Goal: Find specific page/section: Find specific page/section

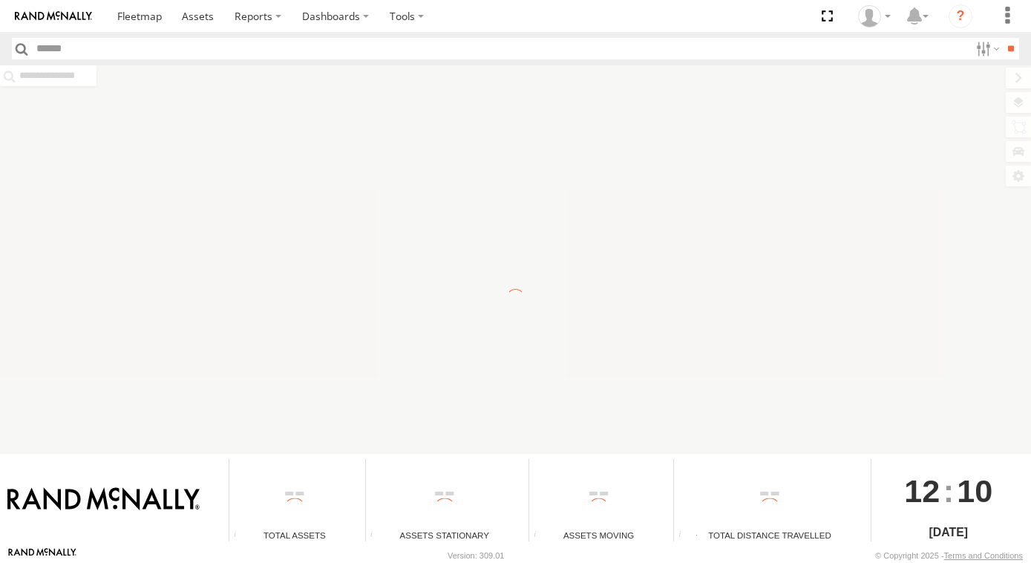
click at [65, 55] on input "text" at bounding box center [500, 49] width 939 height 22
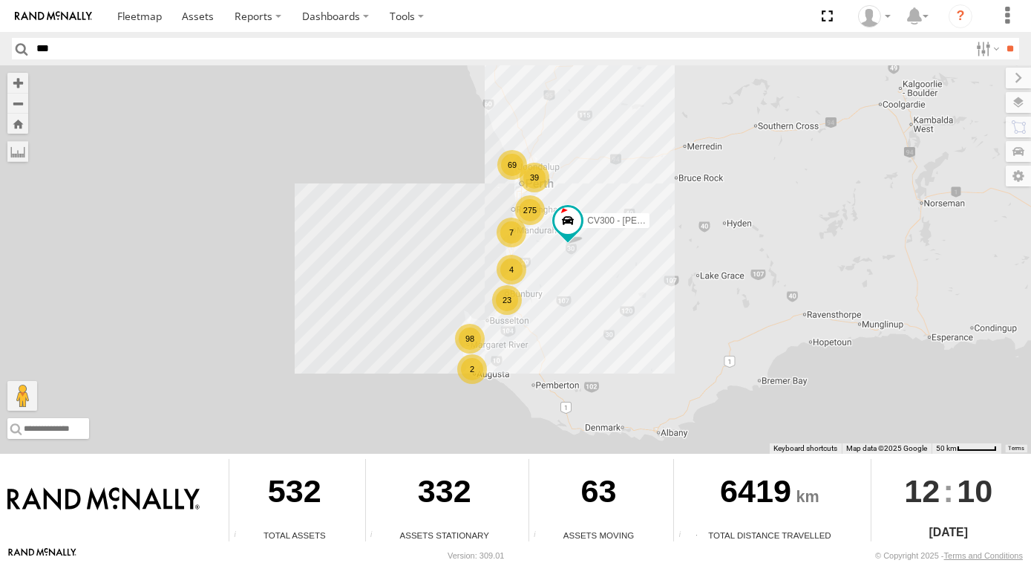
type input "***"
click at [1002, 38] on input "**" at bounding box center [1010, 49] width 17 height 22
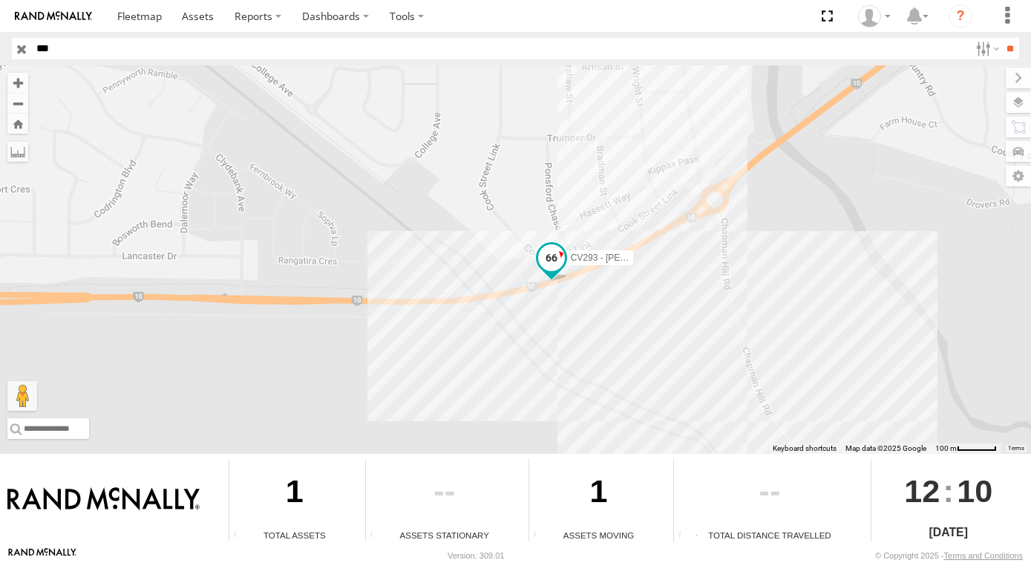
click at [555, 259] on span at bounding box center [551, 257] width 27 height 27
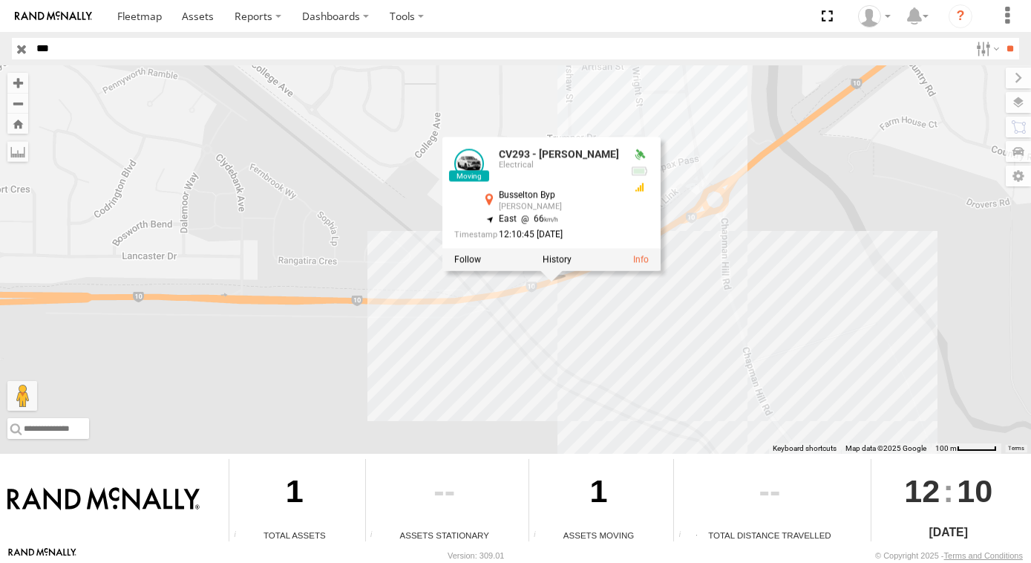
click at [364, 330] on div "CV293 - Ben Cruickshank CV293 - Ben Cruickshank Electrical Busselton Byp Bovell…" at bounding box center [515, 259] width 1031 height 388
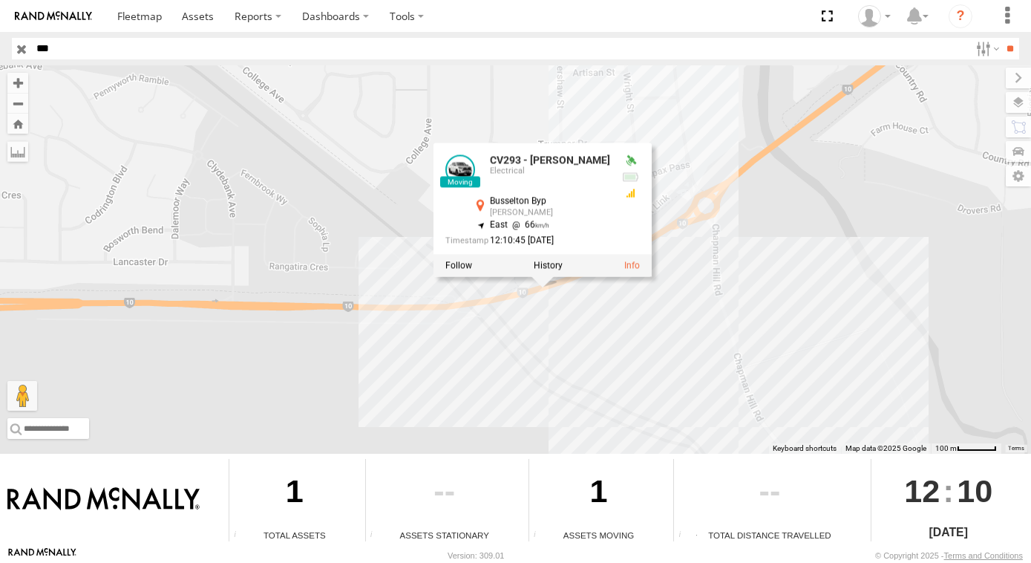
click at [354, 203] on div "CV293 - Ben Cruickshank CV293 - Ben Cruickshank Electrical Busselton Byp Bovell…" at bounding box center [515, 259] width 1031 height 388
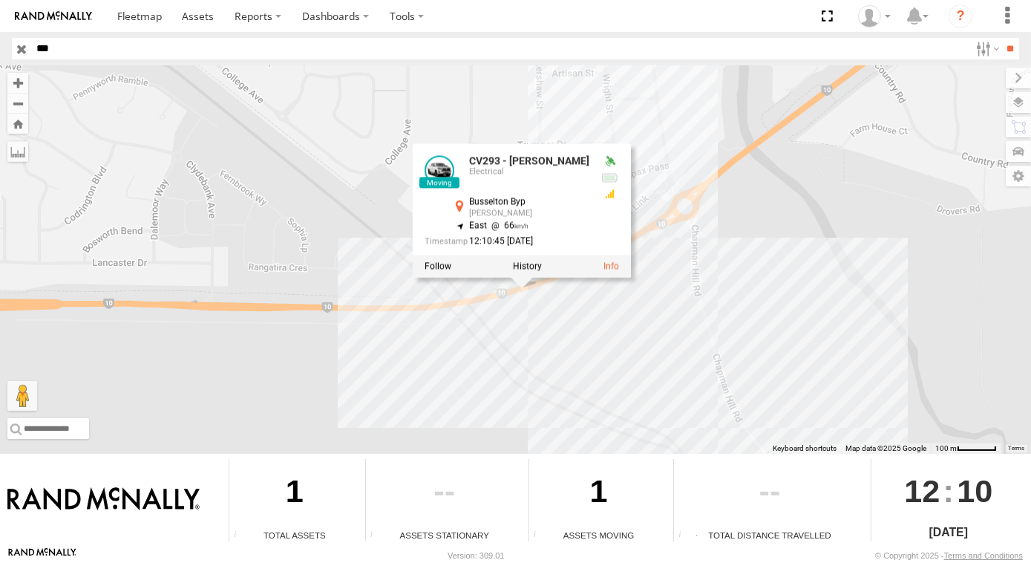
drag, startPoint x: 814, startPoint y: 272, endPoint x: 775, endPoint y: 244, distance: 47.4
click at [775, 244] on div "CV293 - Ben Cruickshank CV293 - Ben Cruickshank Electrical Busselton Byp Bovell…" at bounding box center [515, 259] width 1031 height 388
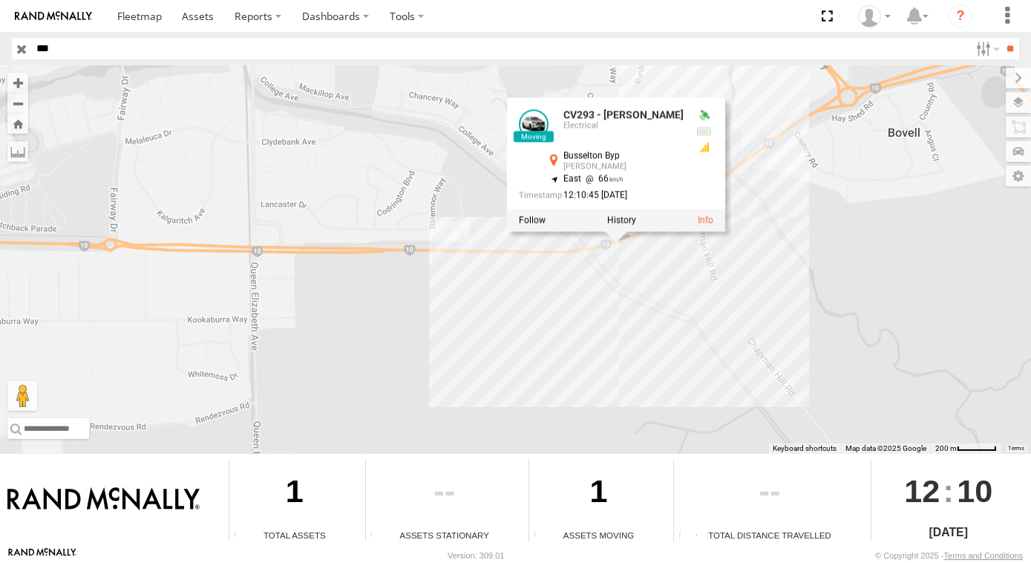
drag, startPoint x: 827, startPoint y: 322, endPoint x: 798, endPoint y: 356, distance: 44.8
click at [803, 347] on div "CV293 - Ben Cruickshank CV293 - Ben Cruickshank Electrical Busselton Byp Bovell…" at bounding box center [515, 259] width 1031 height 388
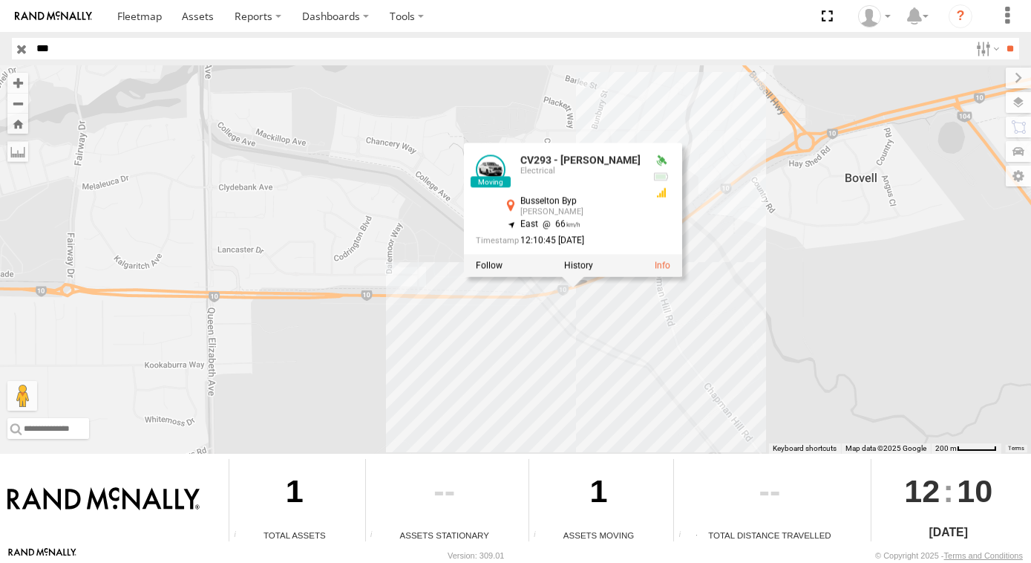
drag, startPoint x: 781, startPoint y: 367, endPoint x: 706, endPoint y: 348, distance: 77.3
click at [711, 347] on div "CV293 - Ben Cruickshank CV293 - Ben Cruickshank Electrical Busselton Byp Bovell…" at bounding box center [515, 259] width 1031 height 388
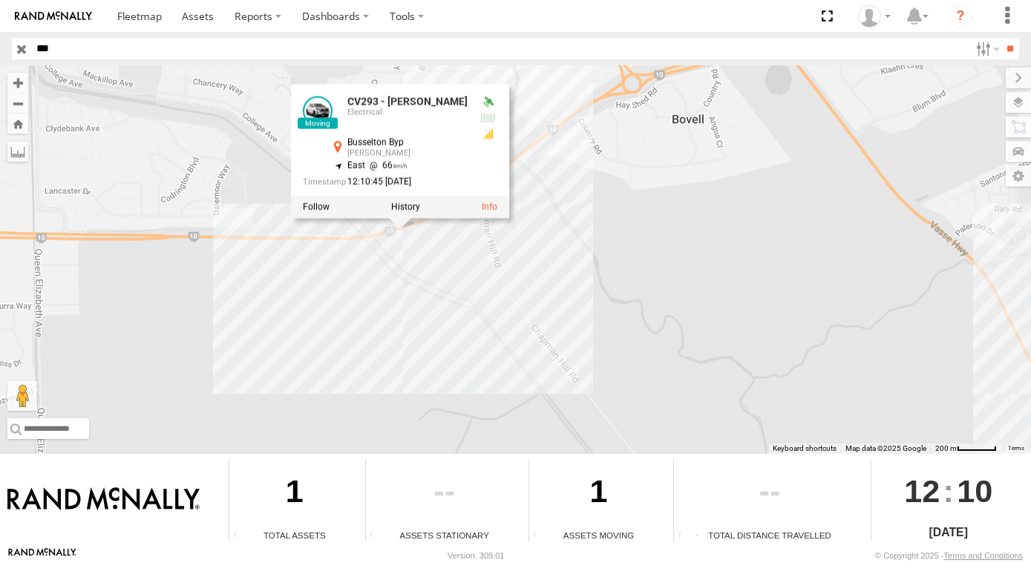
drag, startPoint x: 283, startPoint y: 347, endPoint x: 347, endPoint y: 395, distance: 80.2
click at [347, 395] on div "CV293 - Ben Cruickshank CV293 - Ben Cruickshank Electrical Busselton Byp Bovell…" at bounding box center [515, 259] width 1031 height 388
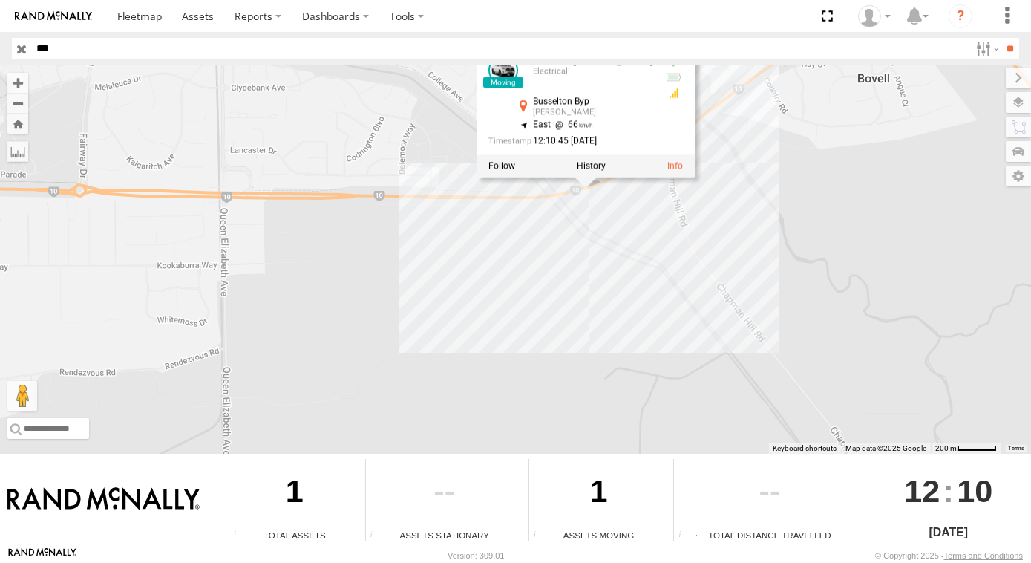
drag, startPoint x: 182, startPoint y: 319, endPoint x: 365, endPoint y: 187, distance: 225.5
click at [365, 187] on div "CV293 - Ben Cruickshank CV293 - Ben Cruickshank Electrical Busselton Byp Bovell…" at bounding box center [515, 259] width 1031 height 388
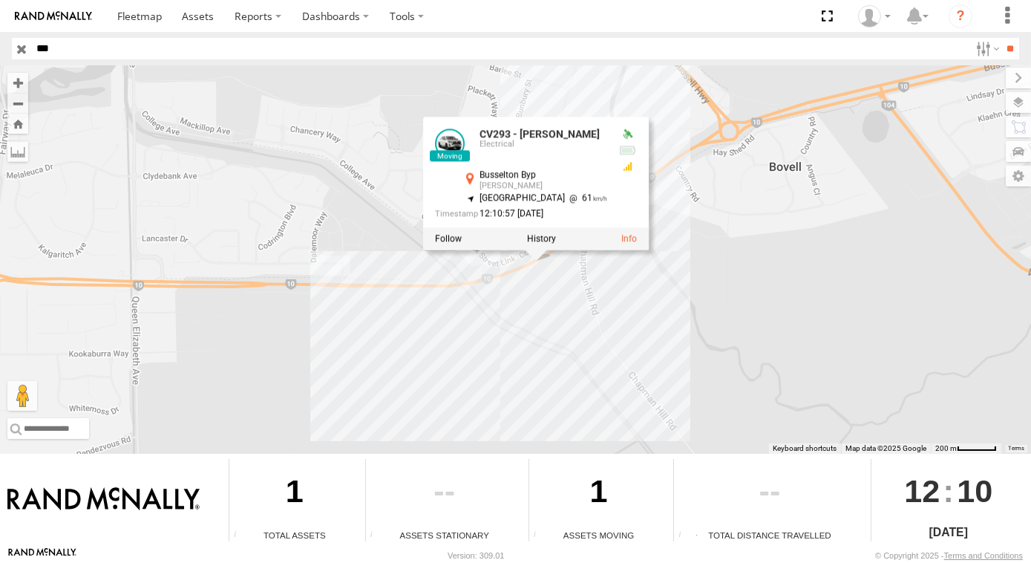
drag, startPoint x: 365, startPoint y: 187, endPoint x: 260, endPoint y: 312, distance: 162.8
click at [260, 312] on div "CV293 - Ben Cruickshank CV293 - Ben Cruickshank Electrical Busselton Byp Bovell…" at bounding box center [515, 259] width 1031 height 388
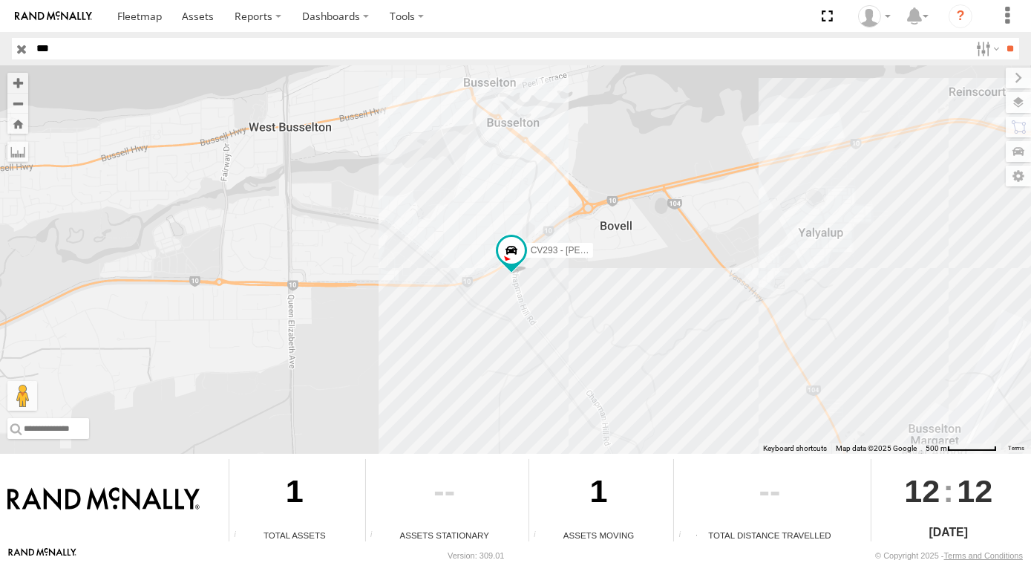
click at [19, 50] on input "button" at bounding box center [21, 49] width 19 height 22
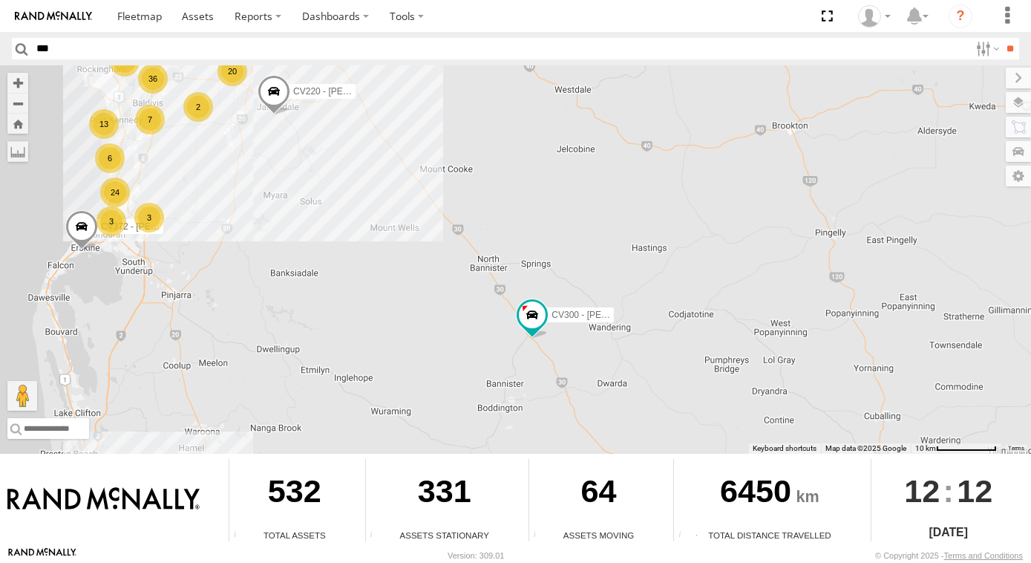
drag, startPoint x: 608, startPoint y: 313, endPoint x: 573, endPoint y: 266, distance: 59.0
click at [573, 266] on div "CV300 - Jayden LePage SST001 - Besim Kqiku 20 7 13 36 65 9 34 4 24 4 5 22 3 2 5…" at bounding box center [515, 259] width 1031 height 388
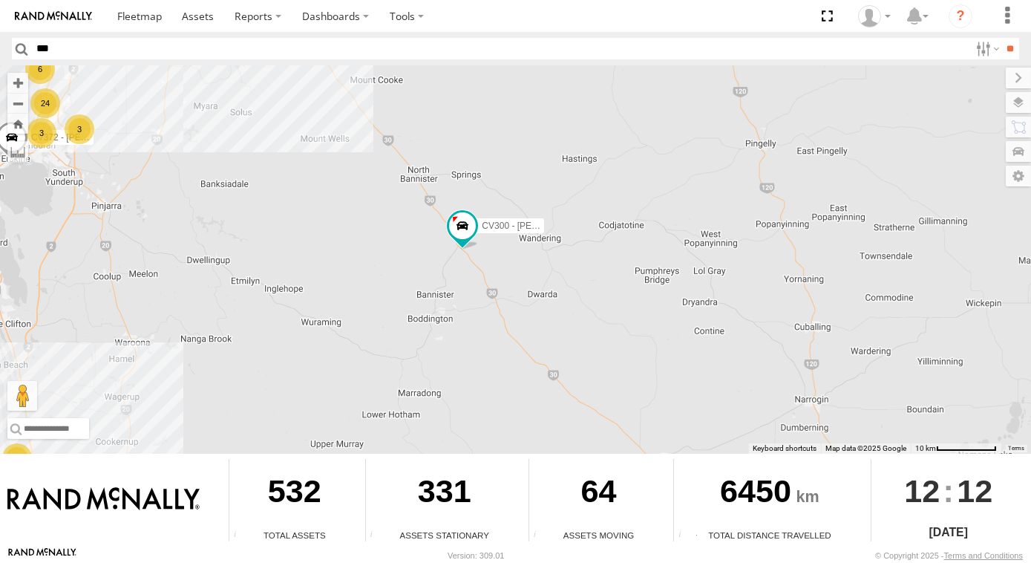
drag, startPoint x: 471, startPoint y: 261, endPoint x: 460, endPoint y: 261, distance: 10.4
click at [460, 261] on div "CV300 - Jayden LePage SST001 - Besim Kqiku 20 7 13 36 65 9 34 4 24 4 5 22 3 2 5…" at bounding box center [515, 259] width 1031 height 388
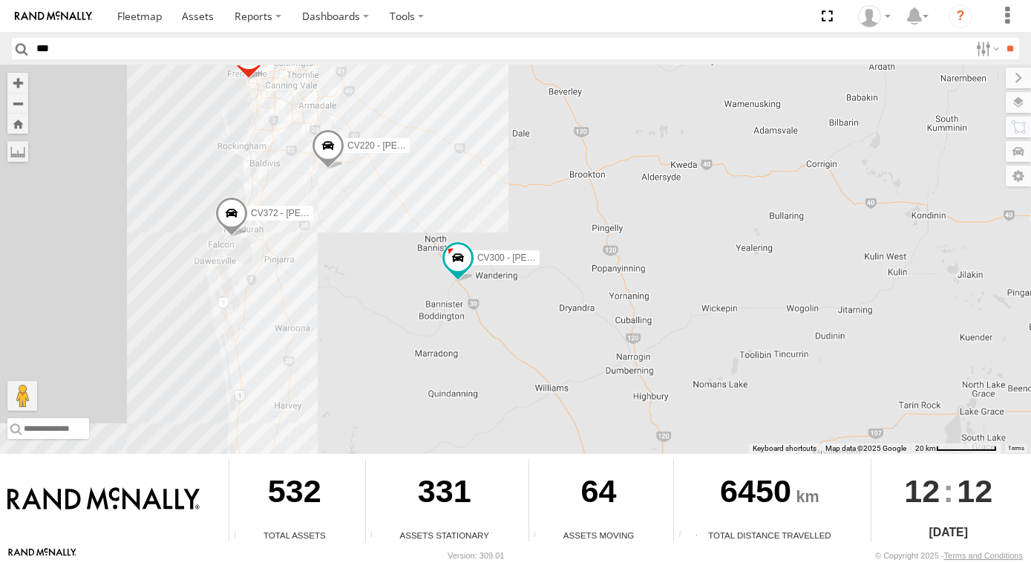
drag, startPoint x: 659, startPoint y: 331, endPoint x: 600, endPoint y: 239, distance: 109.2
click at [600, 239] on div "CV300 - Jayden LePage SST001 - Besim Kqiku CV220 - Dean Richter CV372 - Scott C…" at bounding box center [515, 259] width 1031 height 388
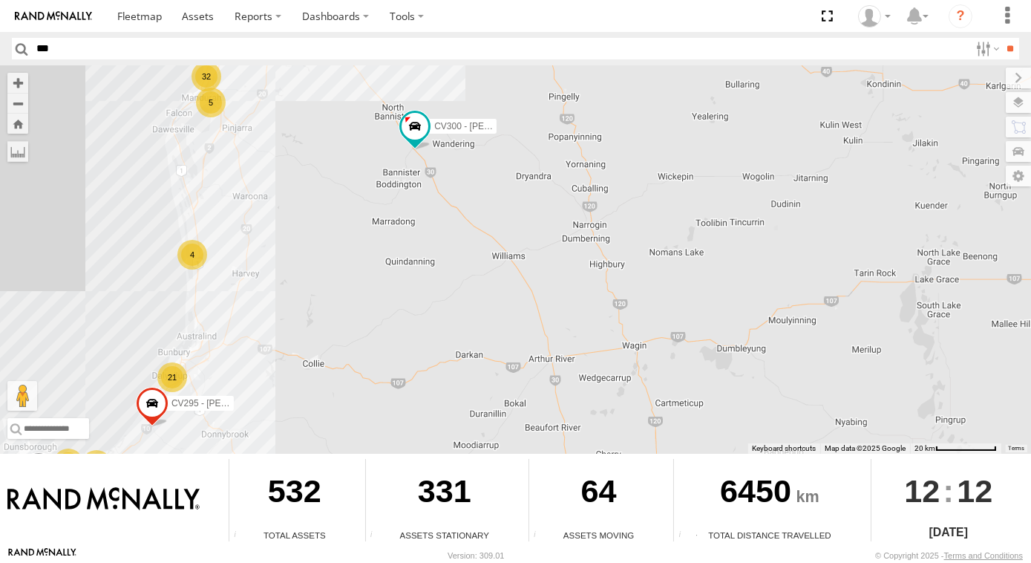
drag, startPoint x: 334, startPoint y: 198, endPoint x: 358, endPoint y: 206, distance: 25.1
click at [358, 206] on div "CV300 - Jayden LePage CV295 - Karly Taylor SST001 - Besim Kqiku CV220 - Dean Ri…" at bounding box center [515, 259] width 1031 height 388
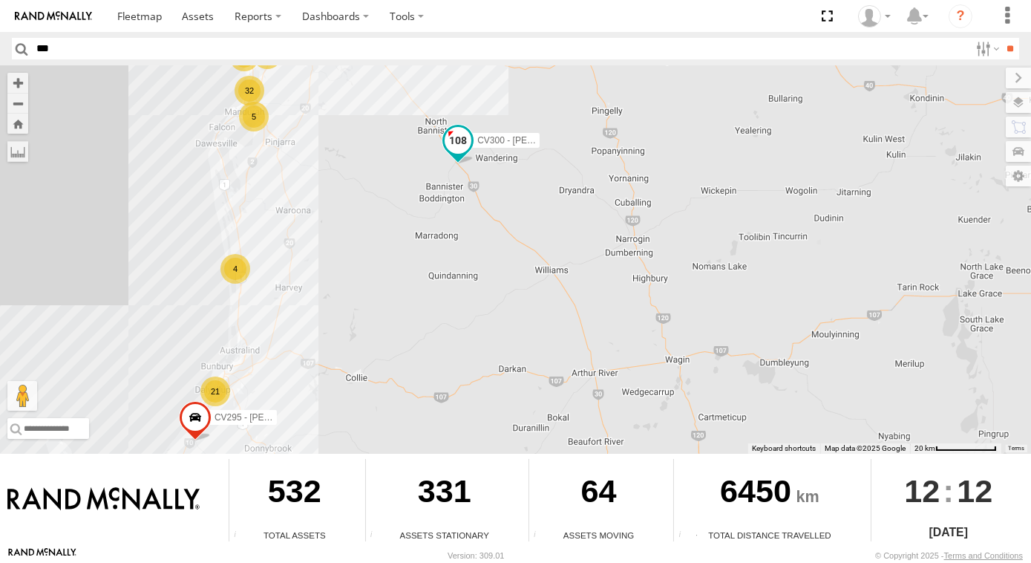
click at [451, 144] on span at bounding box center [458, 139] width 27 height 27
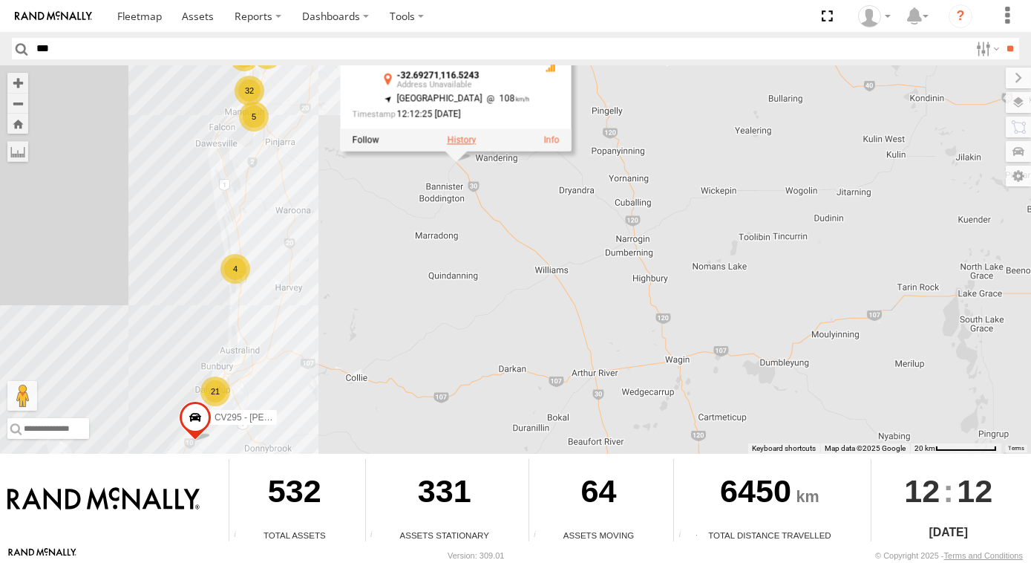
click at [457, 141] on label at bounding box center [461, 139] width 29 height 10
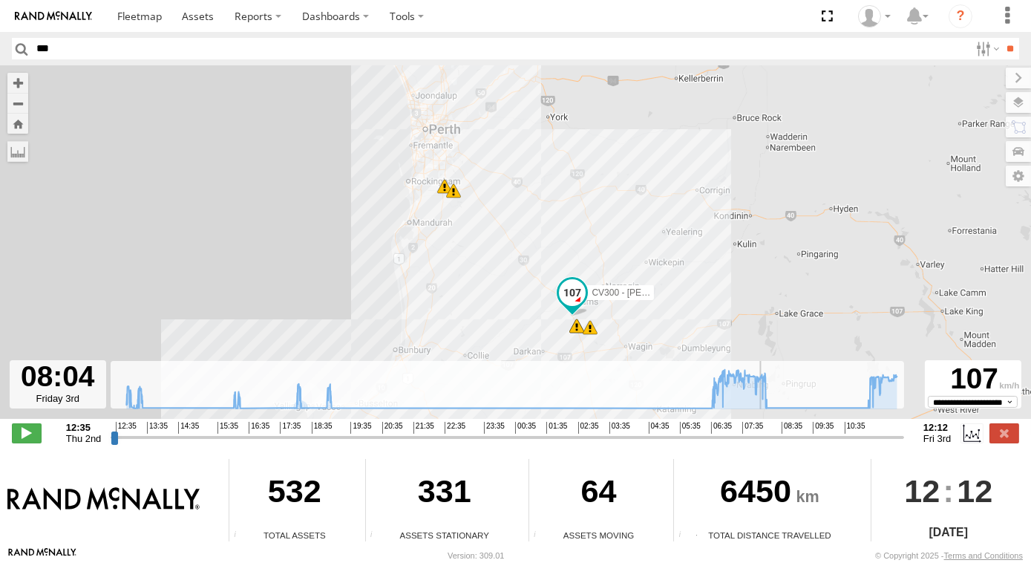
drag, startPoint x: 113, startPoint y: 440, endPoint x: 575, endPoint y: 362, distance: 468.2
type input "**********"
click at [762, 430] on input "range" at bounding box center [508, 437] width 794 height 14
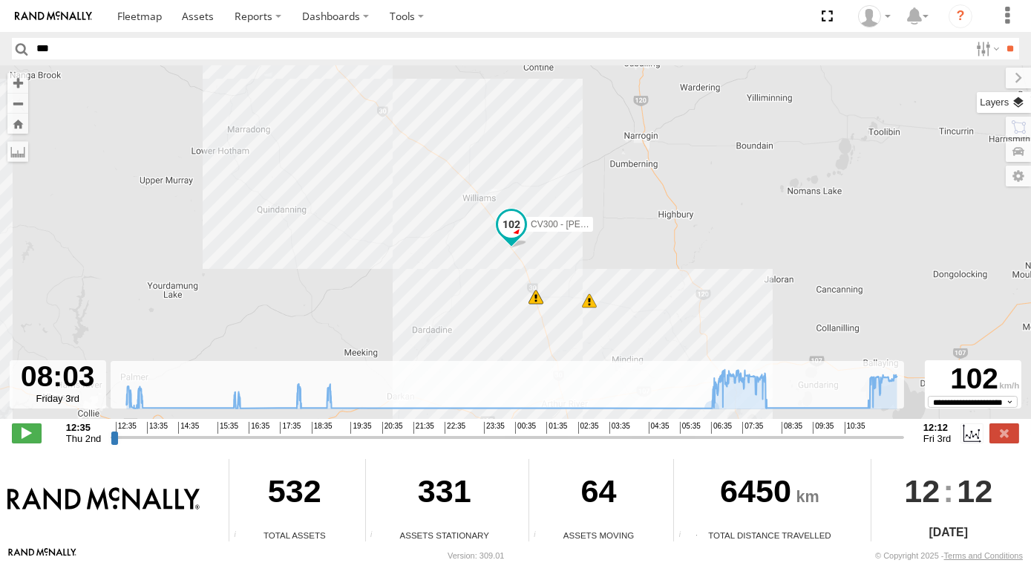
click at [1023, 108] on label at bounding box center [1004, 102] width 54 height 21
click at [0, 0] on span "Basemaps" at bounding box center [0, 0] width 0 height 0
click at [0, 0] on div "Satellite" at bounding box center [0, 0] width 0 height 0
click at [0, 0] on div "Satellite + Roadmap" at bounding box center [0, 0] width 0 height 0
click at [0, 0] on span "Satellite + Roadmap" at bounding box center [0, 0] width 0 height 0
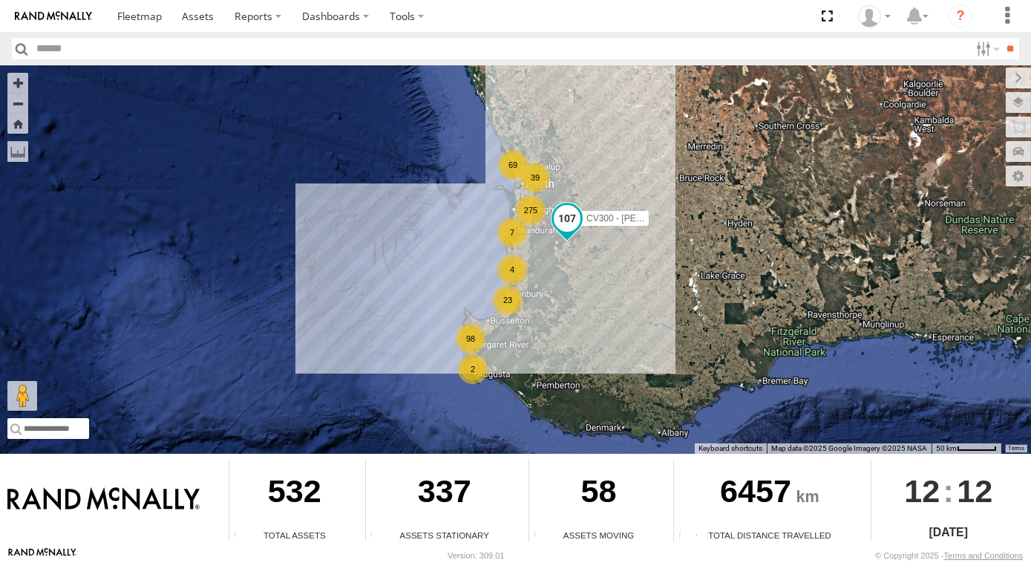
click at [568, 223] on span at bounding box center [567, 218] width 27 height 27
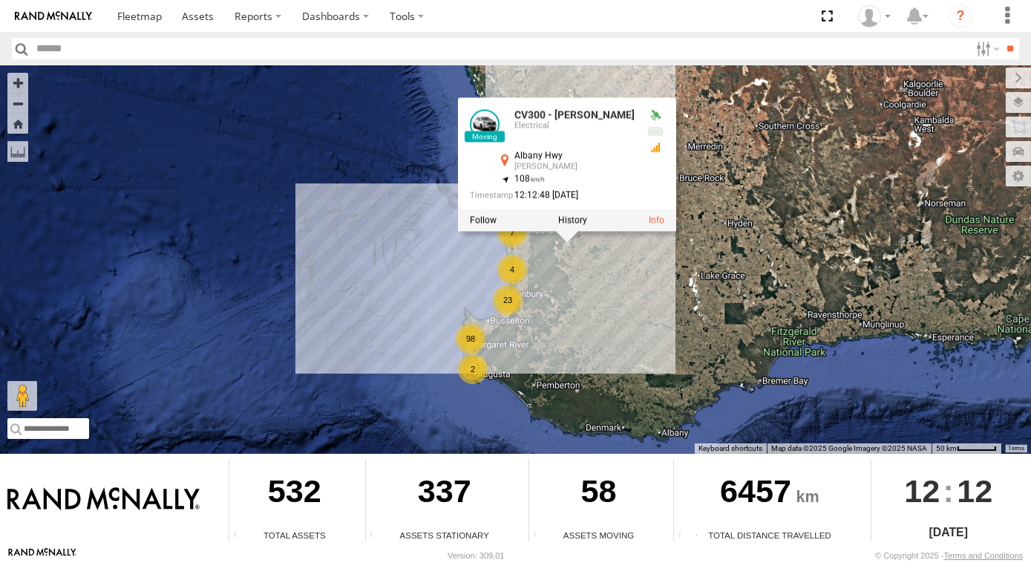
click at [568, 223] on label at bounding box center [572, 220] width 29 height 10
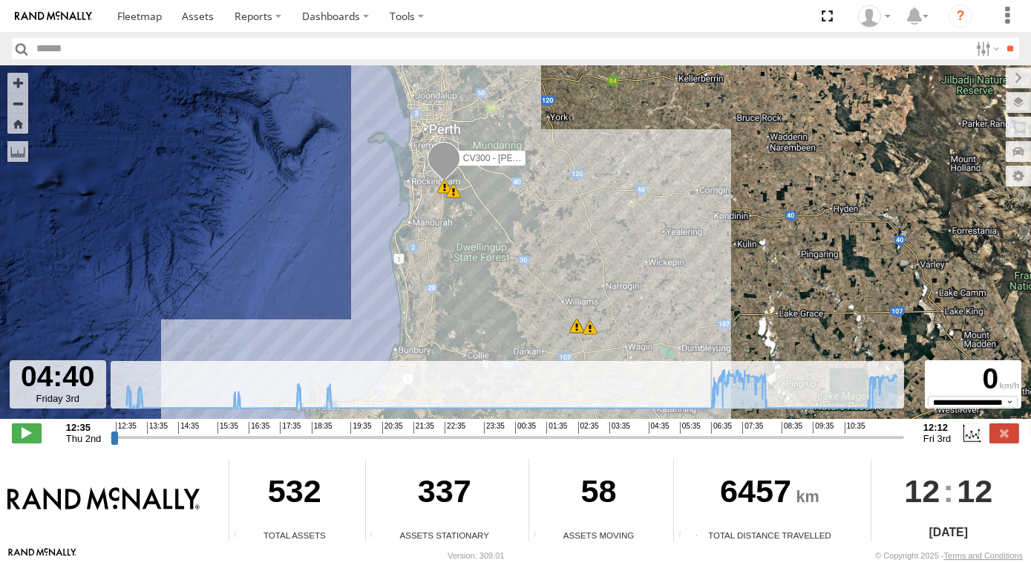
drag, startPoint x: 117, startPoint y: 436, endPoint x: 651, endPoint y: 426, distance: 534.7
click at [651, 430] on input "range" at bounding box center [508, 437] width 794 height 14
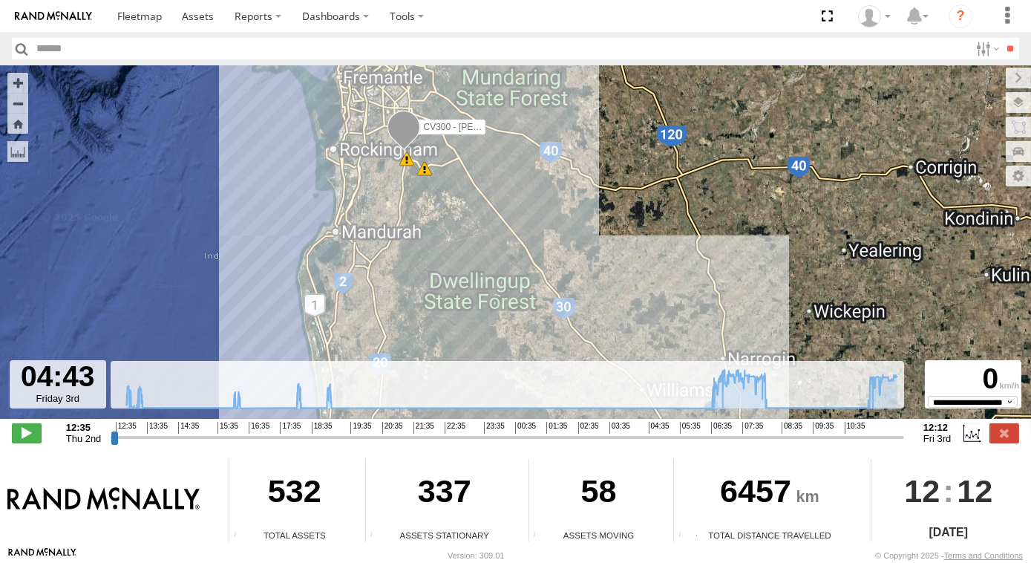
drag, startPoint x: 663, startPoint y: 298, endPoint x: 592, endPoint y: 160, distance: 156.1
click at [594, 165] on div "CV300 - Jayden LePage 06:40 Fri 06:47 Fri 08:07 Fri 08:07 Fri 08:13 Fri" at bounding box center [515, 249] width 1031 height 369
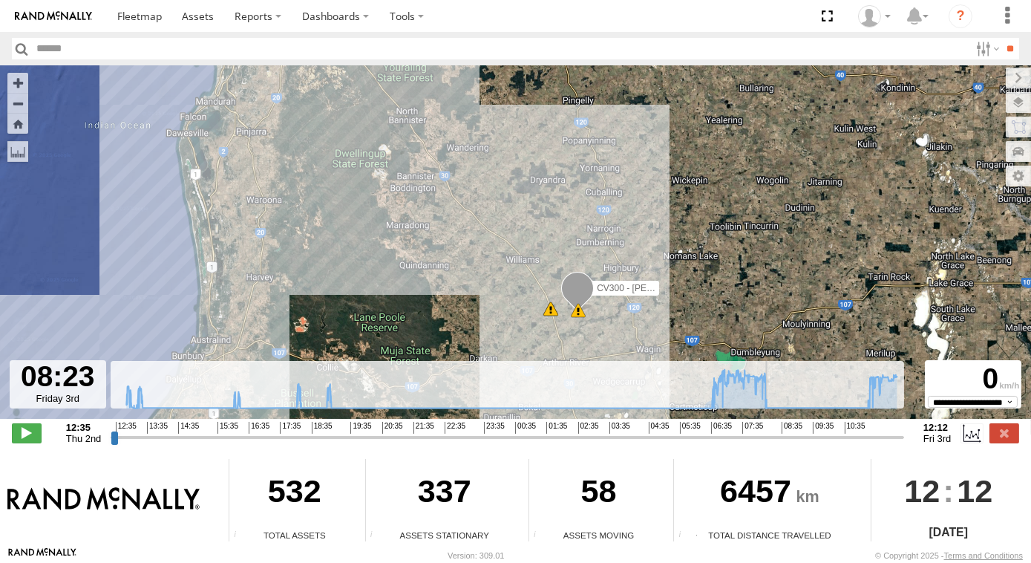
drag, startPoint x: 650, startPoint y: 439, endPoint x: 773, endPoint y: 446, distance: 123.5
click at [773, 444] on input "range" at bounding box center [508, 437] width 794 height 14
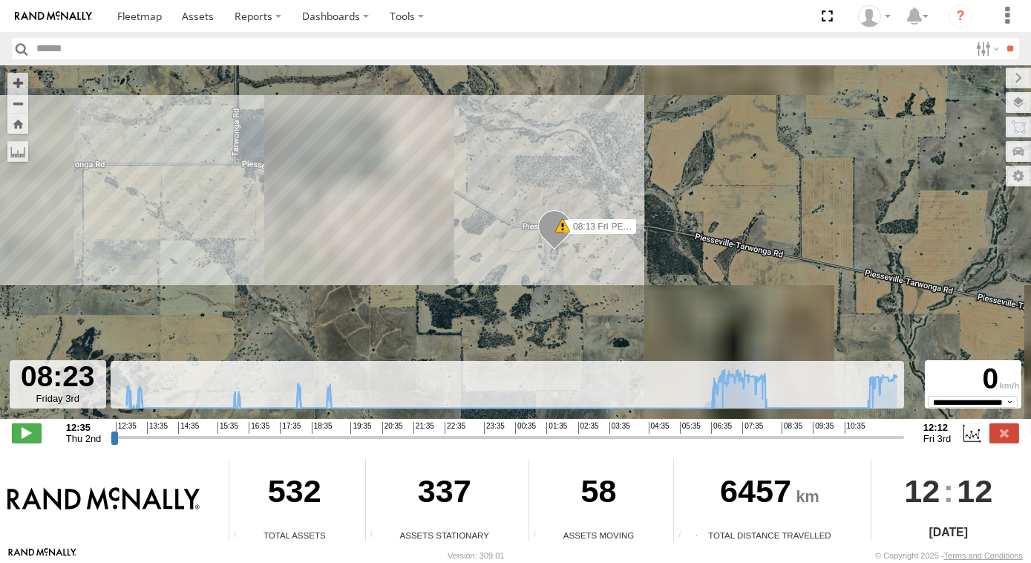
drag, startPoint x: 619, startPoint y: 282, endPoint x: 655, endPoint y: 167, distance: 120.5
click at [655, 167] on div "CV300 - Jayden LePage 06:40 Fri 06:47 Fri 08:07 Fri 08:07 Fri 08:13 Fri" at bounding box center [515, 249] width 1031 height 369
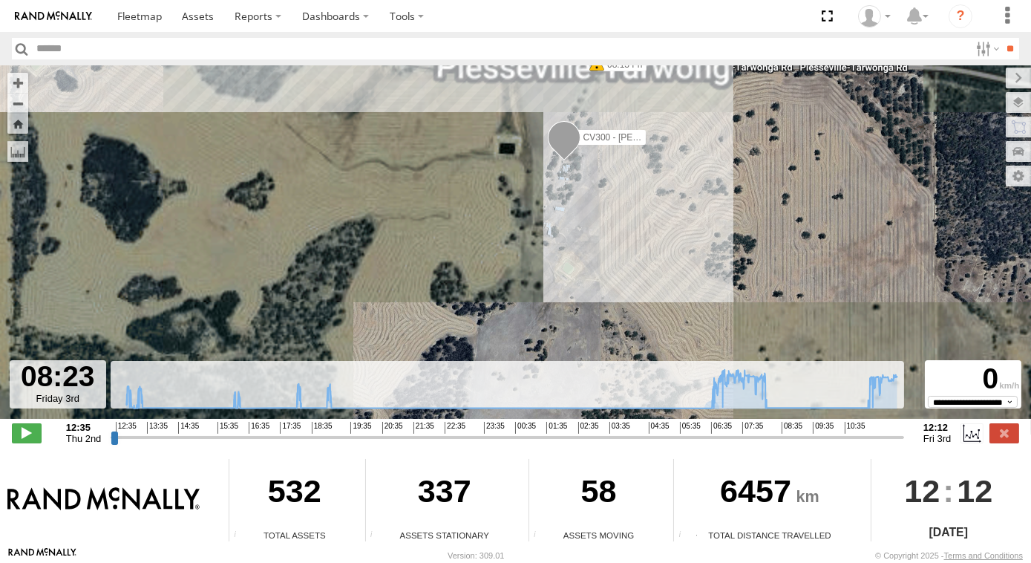
drag, startPoint x: 621, startPoint y: 186, endPoint x: 617, endPoint y: 216, distance: 30.0
click at [617, 216] on div "CV300 - Jayden LePage 06:40 Fri 06:47 Fri 08:07 Fri 08:07 Fri 08:13 Fri" at bounding box center [515, 249] width 1031 height 369
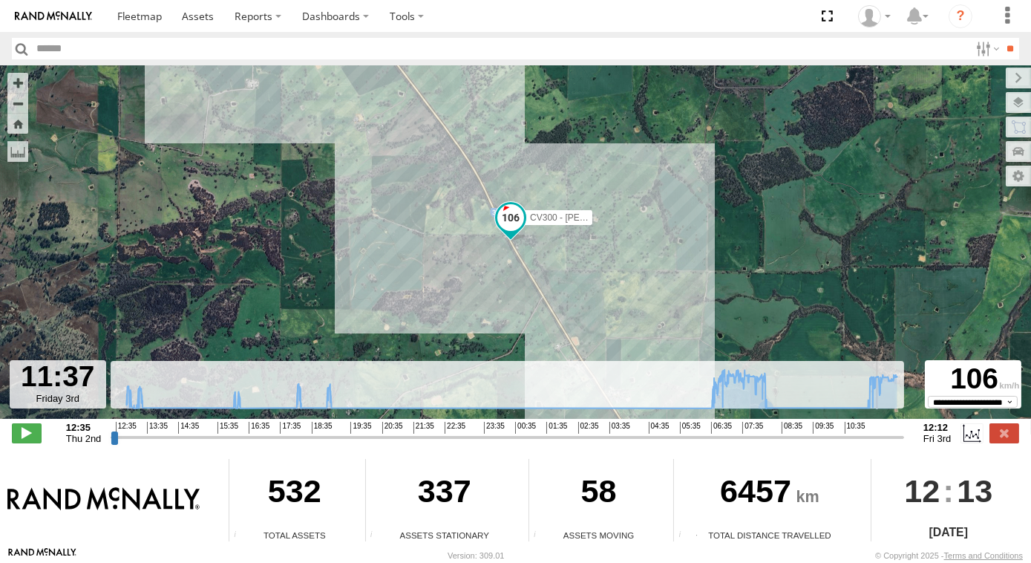
drag, startPoint x: 773, startPoint y: 439, endPoint x: 881, endPoint y: 432, distance: 107.9
click at [881, 432] on input "range" at bounding box center [508, 437] width 794 height 14
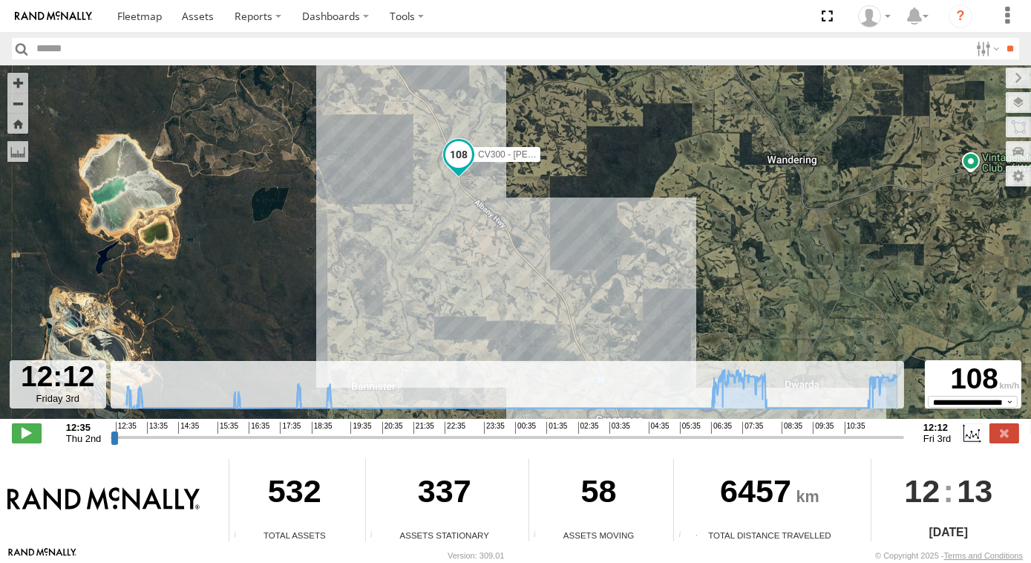
drag, startPoint x: 882, startPoint y: 442, endPoint x: 847, endPoint y: 387, distance: 65.1
type input "**********"
click at [904, 443] on input "range" at bounding box center [508, 437] width 794 height 14
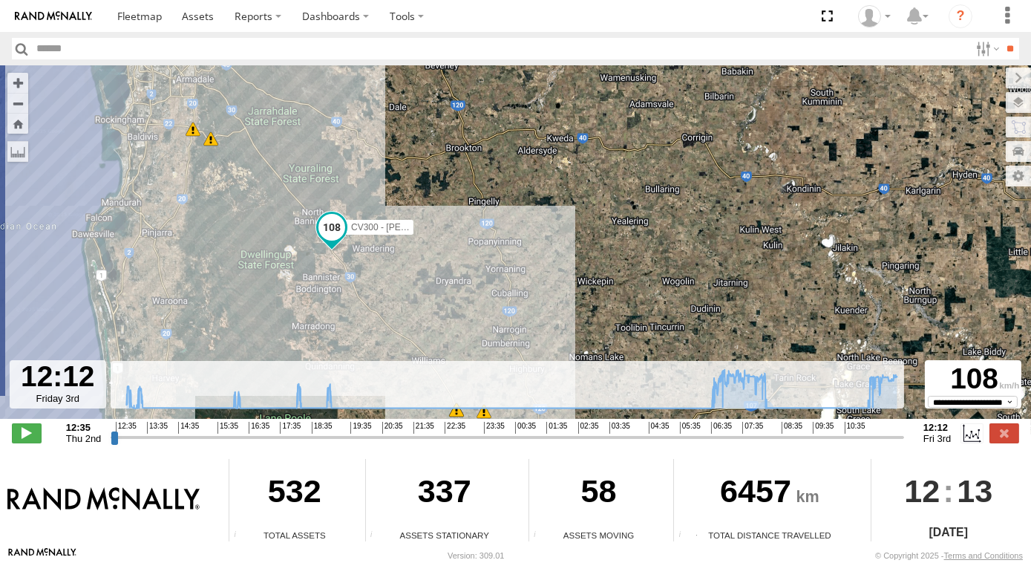
drag, startPoint x: 400, startPoint y: 153, endPoint x: 517, endPoint y: 158, distance: 116.7
click at [428, 157] on div "CV300 - Jayden LePage 06:40 Fri 06:47 Fri 08:07 Fri 08:07 Fri 08:13 Fri" at bounding box center [515, 249] width 1031 height 369
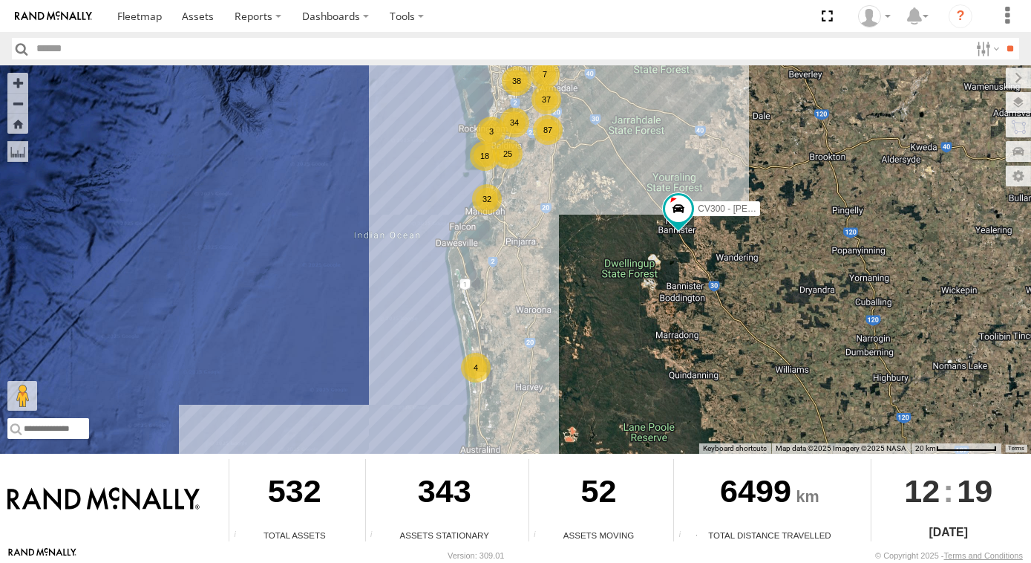
click at [70, 51] on input "text" at bounding box center [500, 49] width 939 height 22
type input "***"
click at [1002, 38] on input "**" at bounding box center [1010, 49] width 17 height 22
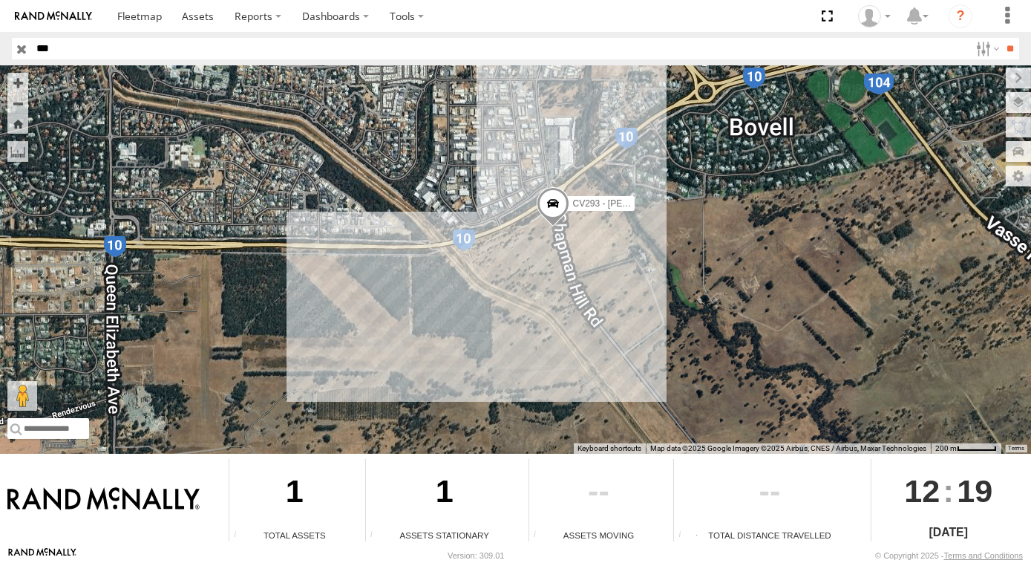
click at [548, 208] on span at bounding box center [553, 206] width 33 height 40
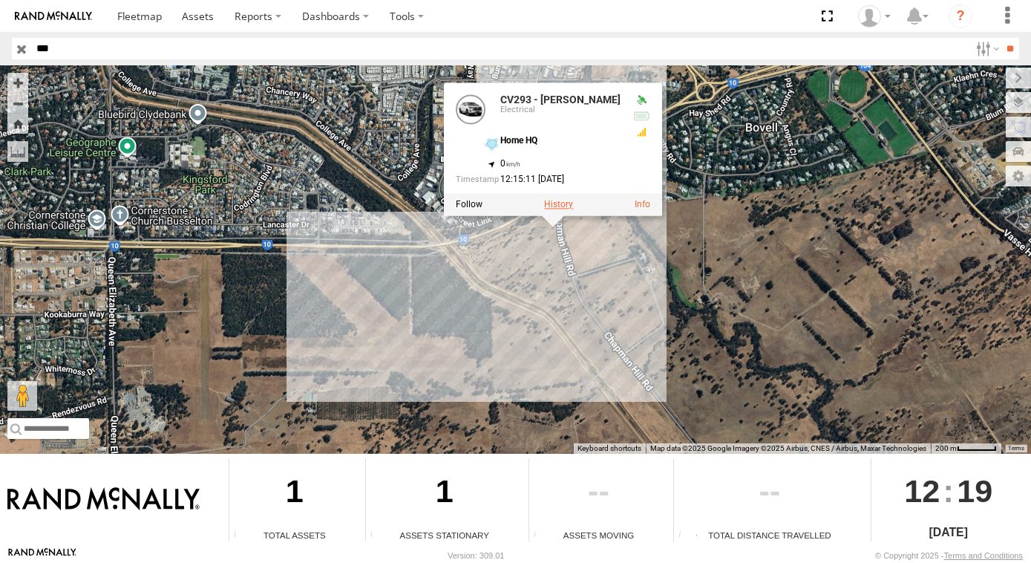
click at [552, 205] on label at bounding box center [558, 204] width 29 height 10
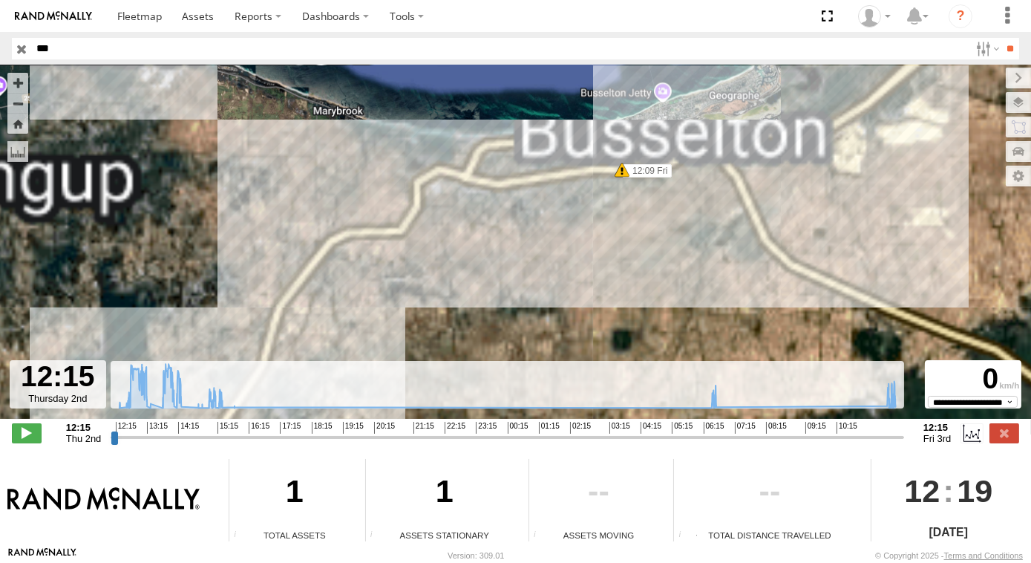
drag, startPoint x: 610, startPoint y: 177, endPoint x: 525, endPoint y: 227, distance: 98.8
click at [528, 229] on div "CV293 - [PERSON_NAME] 12:58 Thu 13:07 Thu 13:36 Thu 12:09 Fri 12:09 Fri" at bounding box center [515, 249] width 1031 height 369
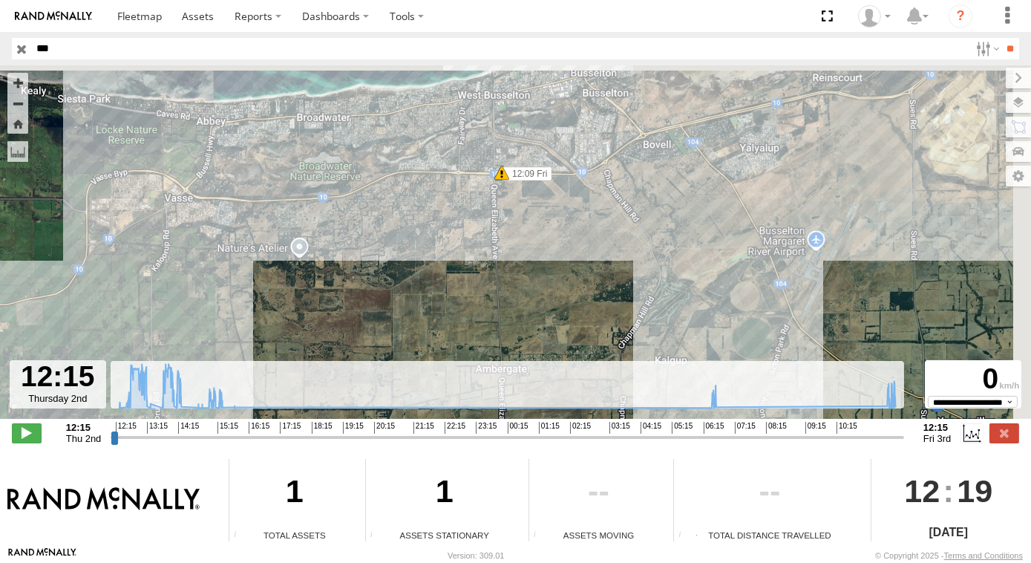
drag, startPoint x: 477, startPoint y: 244, endPoint x: 470, endPoint y: 250, distance: 9.5
click at [472, 248] on div "CV293 - [PERSON_NAME] 12:58 Thu 13:07 Thu 13:36 Thu 12:09 Fri 12:09 Fri" at bounding box center [515, 249] width 1031 height 369
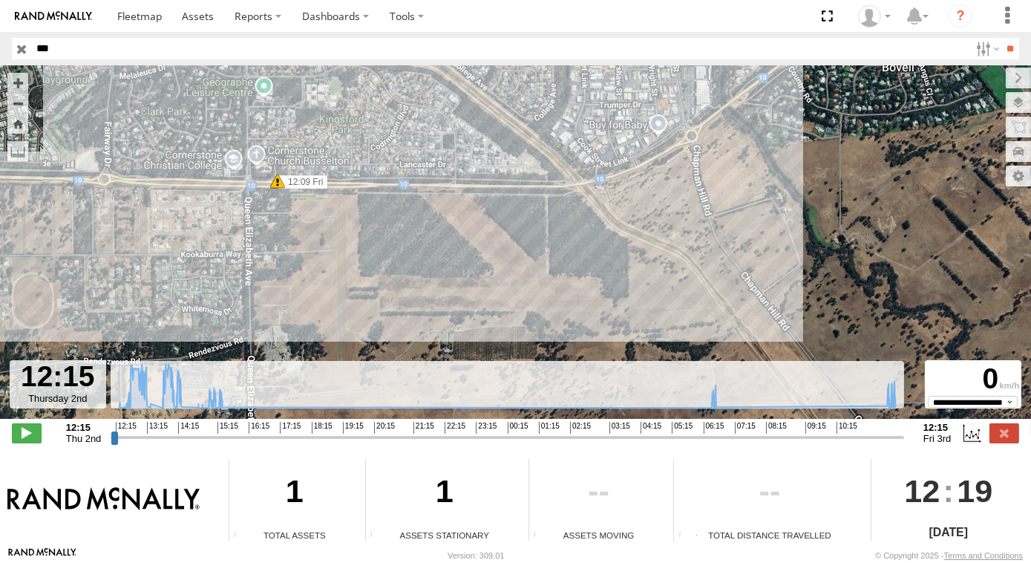
click at [391, 252] on div "CV293 - [PERSON_NAME] 12:58 Thu 13:07 Thu 13:36 Thu 12:09 Fri 12:09 Fri" at bounding box center [515, 249] width 1031 height 369
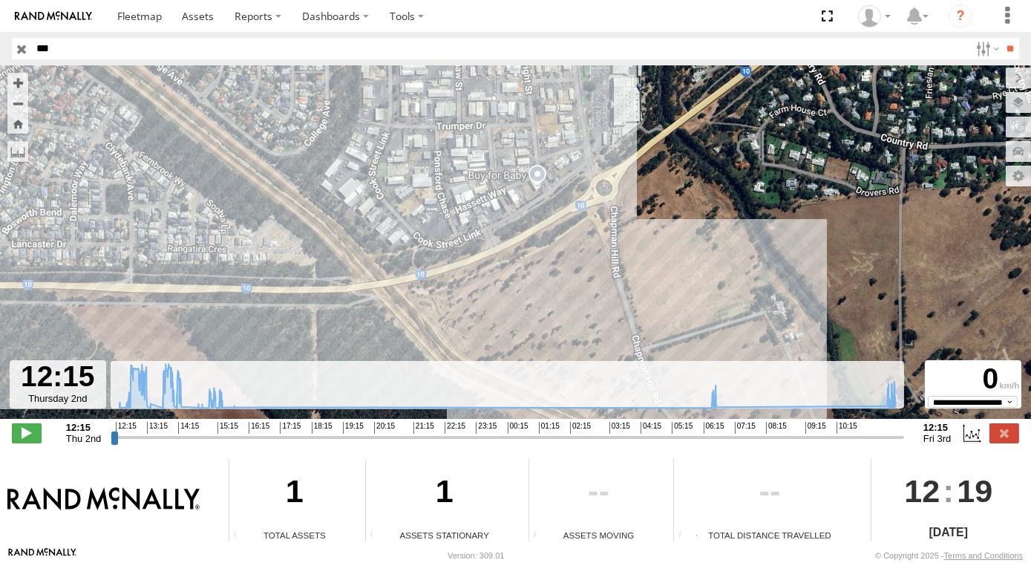
drag, startPoint x: 643, startPoint y: 175, endPoint x: 613, endPoint y: 160, distance: 33.9
click at [613, 160] on div "CV293 - [PERSON_NAME] 12:58 Thu 13:07 Thu 13:36 Thu 12:09 Fri 12:09 Fri" at bounding box center [515, 249] width 1031 height 369
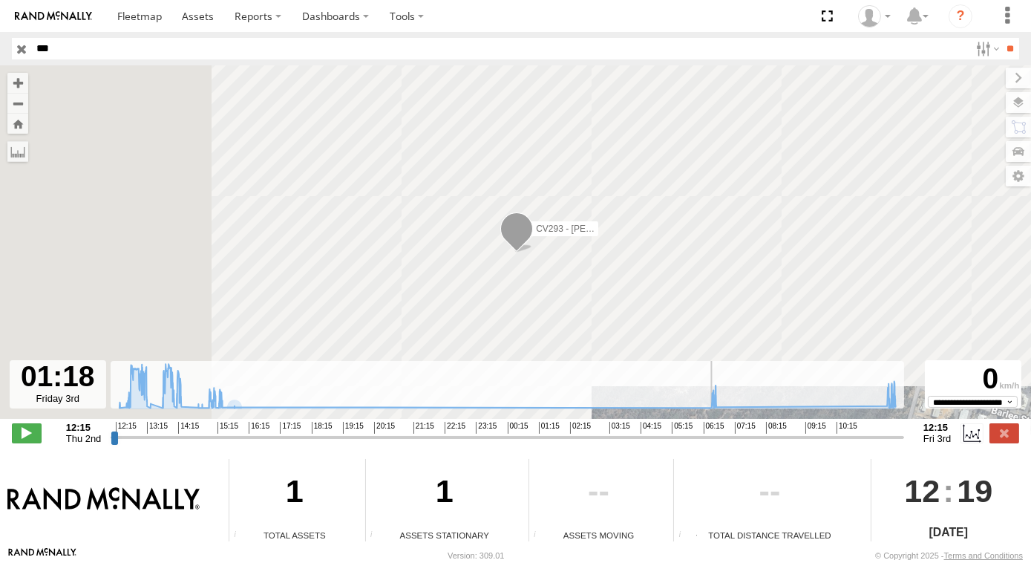
type input "**********"
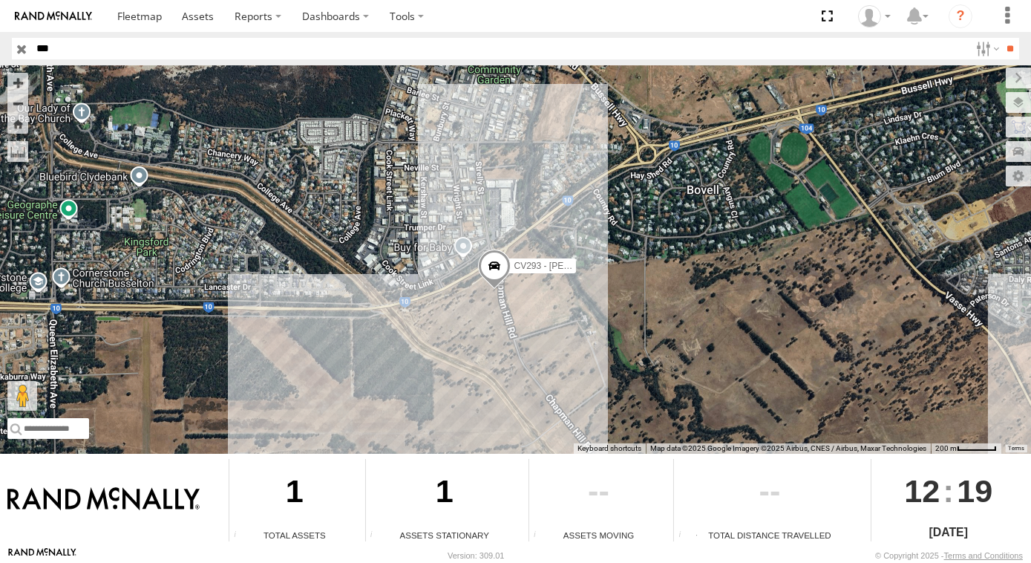
click at [72, 52] on input "***" at bounding box center [500, 49] width 939 height 22
click at [1002, 38] on input "**" at bounding box center [1010, 49] width 17 height 22
click at [36, 45] on input "***" at bounding box center [500, 49] width 939 height 22
click at [497, 267] on span at bounding box center [494, 269] width 33 height 40
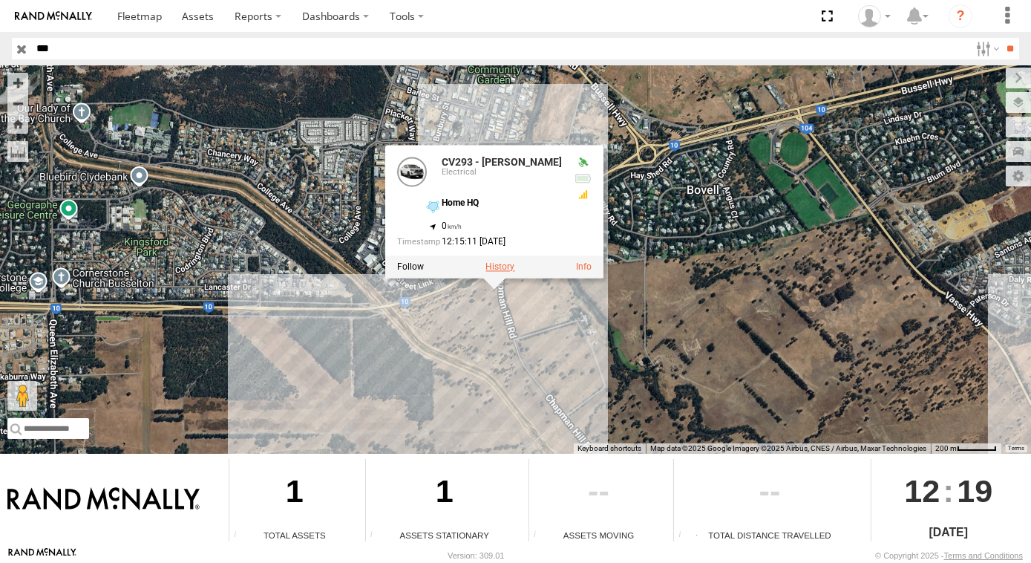
click at [503, 264] on label at bounding box center [500, 266] width 29 height 10
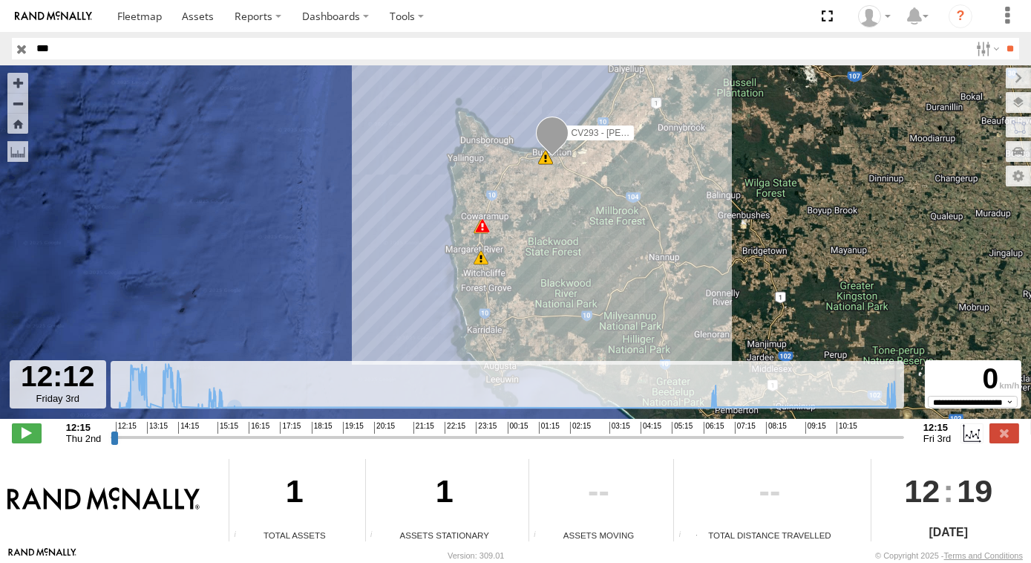
drag, startPoint x: 114, startPoint y: 438, endPoint x: 883, endPoint y: 402, distance: 769.3
click at [896, 430] on input "range" at bounding box center [508, 437] width 794 height 14
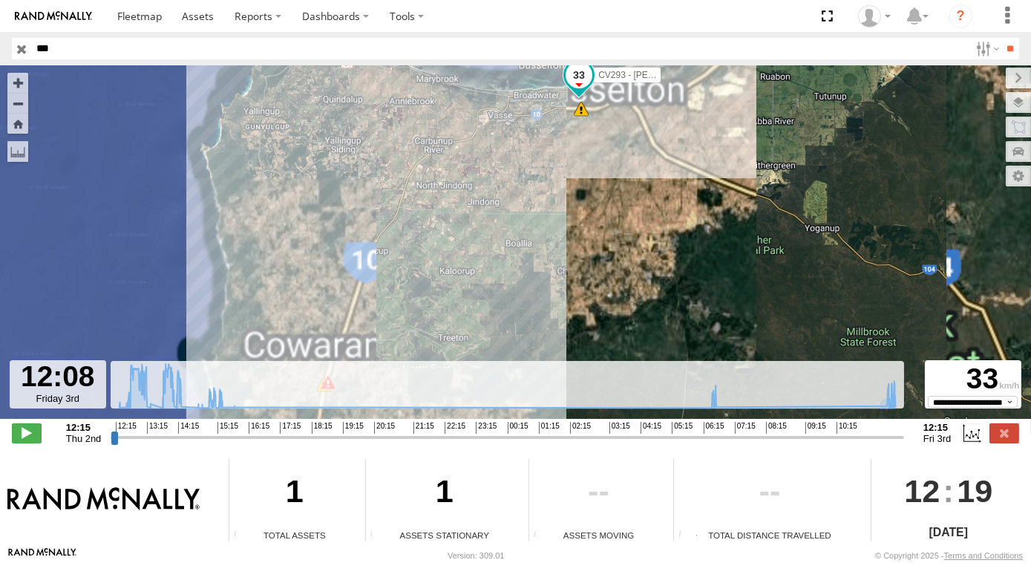
drag, startPoint x: 550, startPoint y: 159, endPoint x: 451, endPoint y: 251, distance: 135.6
click at [455, 244] on div "CV293 - [PERSON_NAME] 12:58 Thu 13:07 Thu 13:36 Thu 12:09 Fri 12:09 Fri" at bounding box center [515, 249] width 1031 height 369
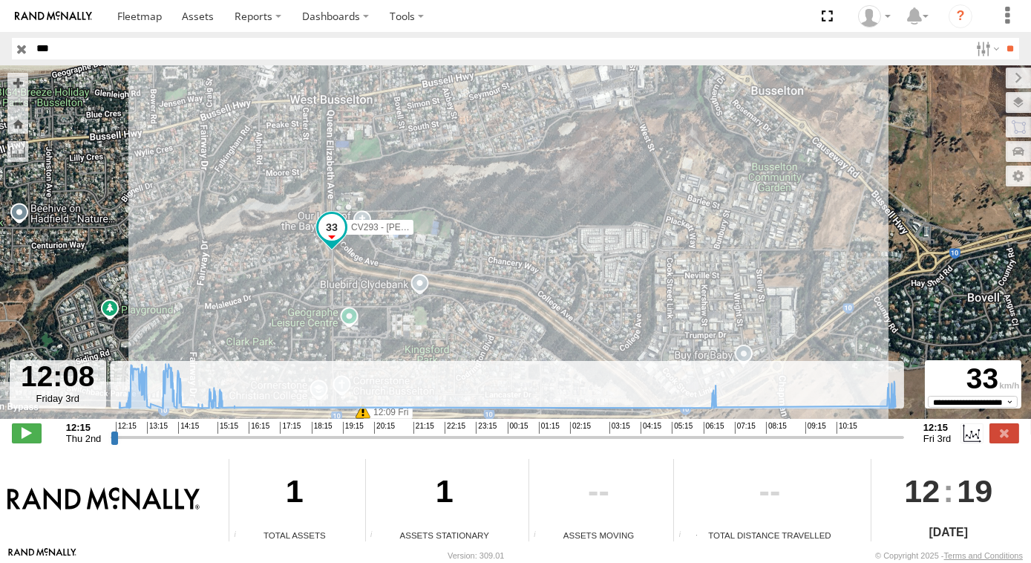
drag, startPoint x: 607, startPoint y: 209, endPoint x: 513, endPoint y: 218, distance: 94.7
click at [513, 218] on div "CV293 - [PERSON_NAME] 12:58 Thu 13:07 Thu 13:36 Thu 12:09 Fri 12:09 Fri" at bounding box center [515, 249] width 1031 height 369
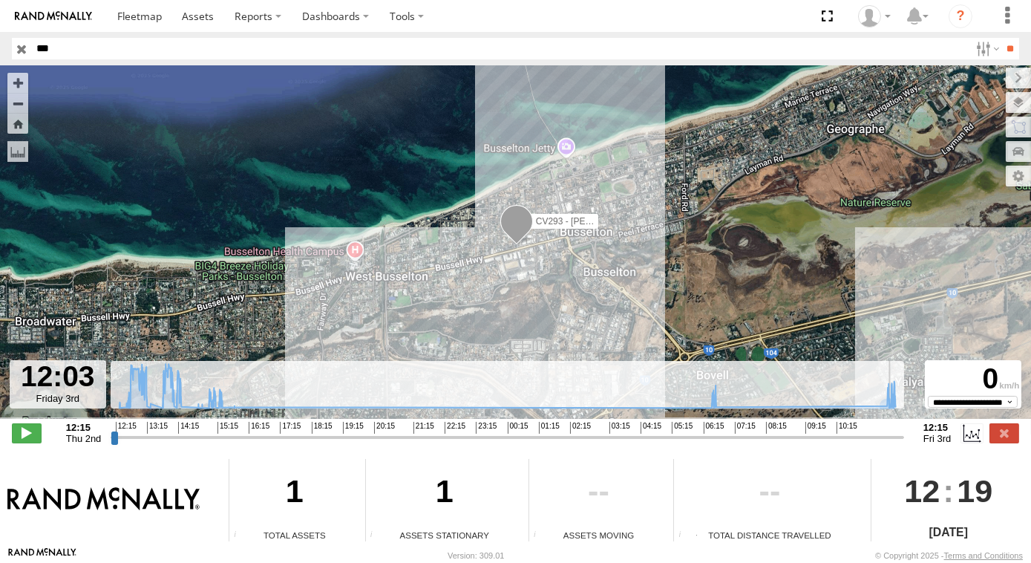
click at [893, 440] on input "range" at bounding box center [508, 437] width 794 height 14
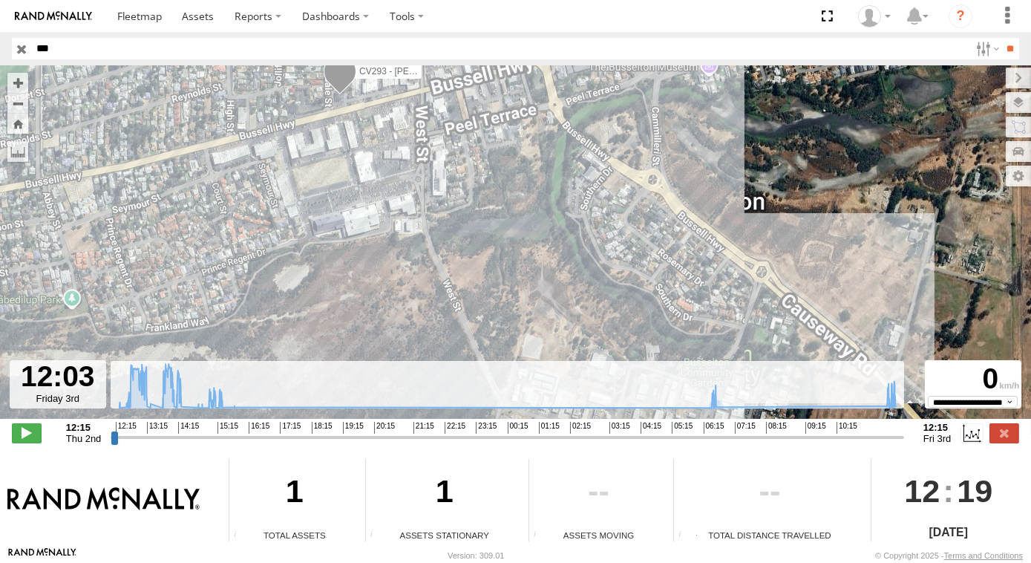
drag, startPoint x: 512, startPoint y: 286, endPoint x: 509, endPoint y: 247, distance: 39.5
click at [509, 247] on div "CV293 - Ben Cruickshank 12:58 Thu 13:07 Thu 13:36 Thu 12:09 Fri 12:09 Fri" at bounding box center [515, 249] width 1031 height 369
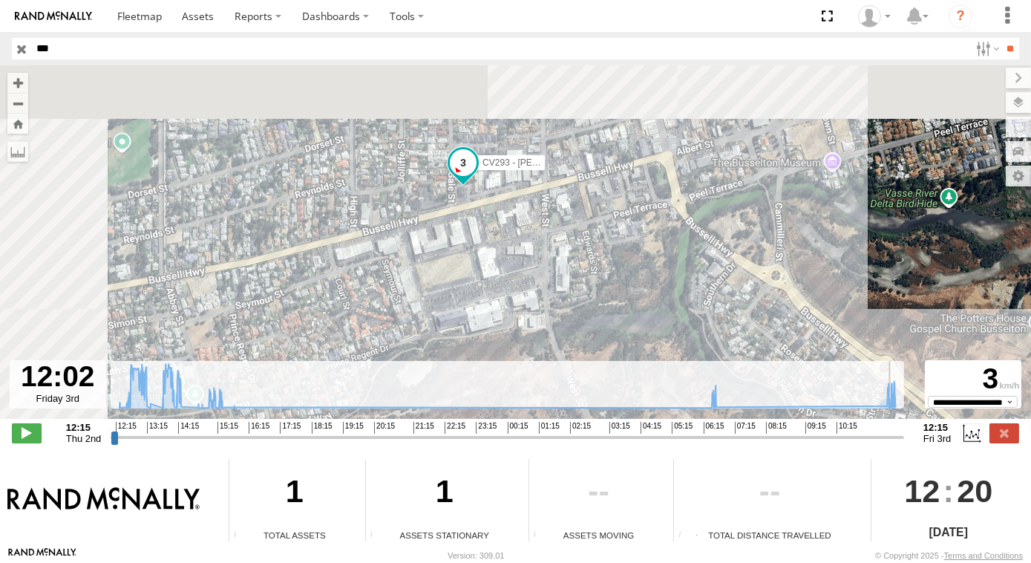
click at [892, 437] on input "range" at bounding box center [508, 437] width 794 height 14
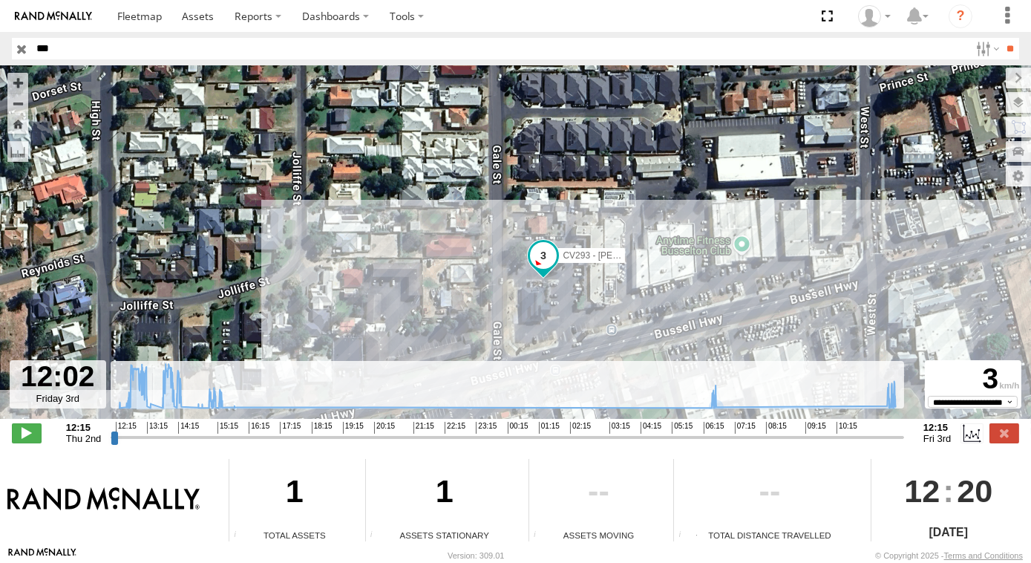
drag, startPoint x: 613, startPoint y: 284, endPoint x: 613, endPoint y: 270, distance: 14.1
click at [613, 270] on div "CV293 - Ben Cruickshank 12:58 Thu 13:07 Thu 13:36 Thu 12:09 Fri 12:09 Fri" at bounding box center [515, 249] width 1031 height 369
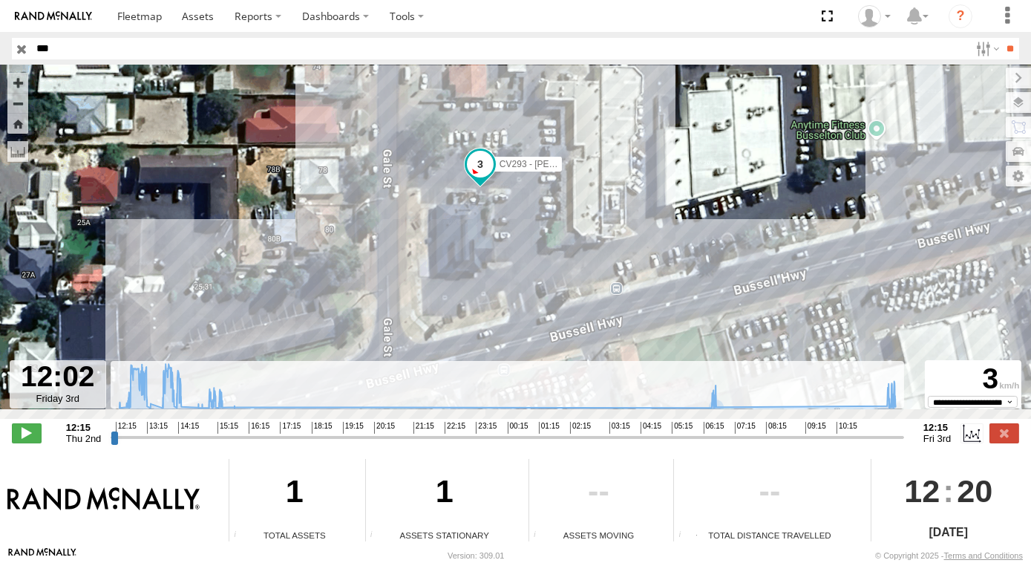
drag, startPoint x: 570, startPoint y: 226, endPoint x: 571, endPoint y: 208, distance: 18.6
click at [571, 214] on div "CV293 - Ben Cruickshank 12:58 Thu 13:07 Thu 13:36 Thu 12:09 Fri 12:09 Fri" at bounding box center [515, 249] width 1031 height 369
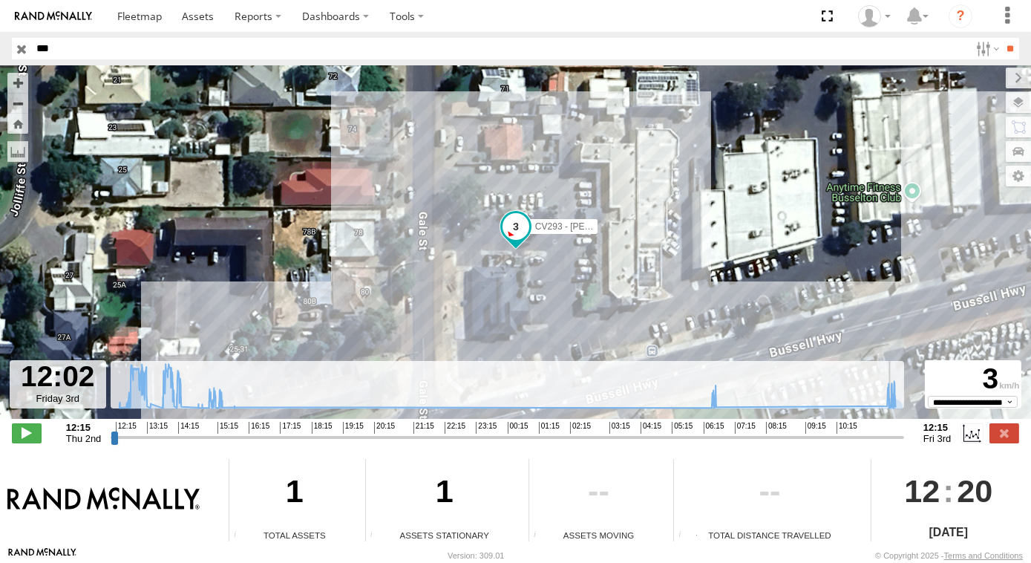
drag, startPoint x: 892, startPoint y: 442, endPoint x: 870, endPoint y: 425, distance: 27.0
type input "**********"
click at [894, 442] on input "range" at bounding box center [508, 437] width 794 height 14
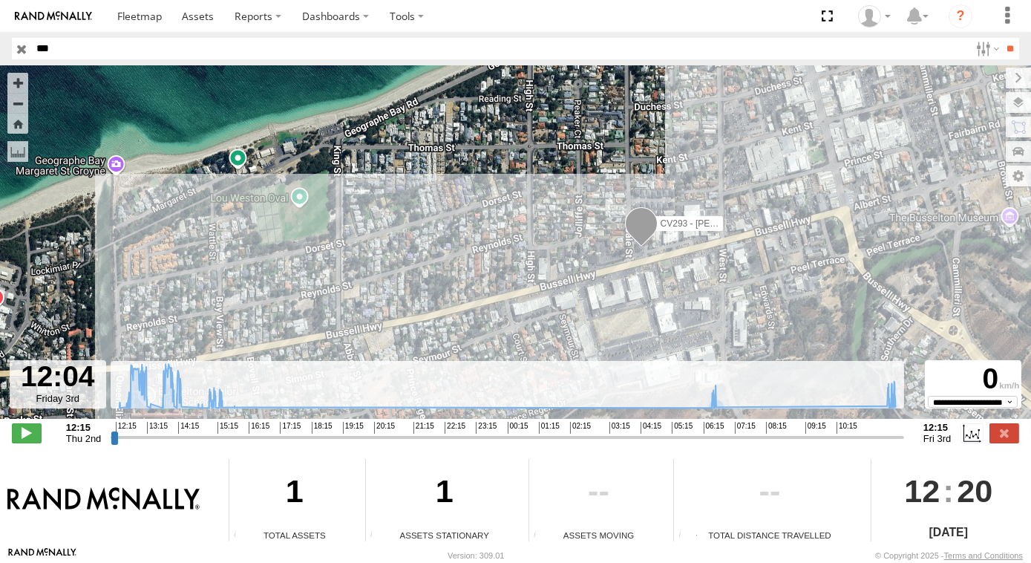
drag, startPoint x: 766, startPoint y: 247, endPoint x: 678, endPoint y: 250, distance: 88.4
click at [731, 252] on div "CV293 - Ben Cruickshank 12:58 Thu 13:07 Thu 13:36 Thu 12:09 Fri 12:09 Fri" at bounding box center [515, 249] width 1031 height 369
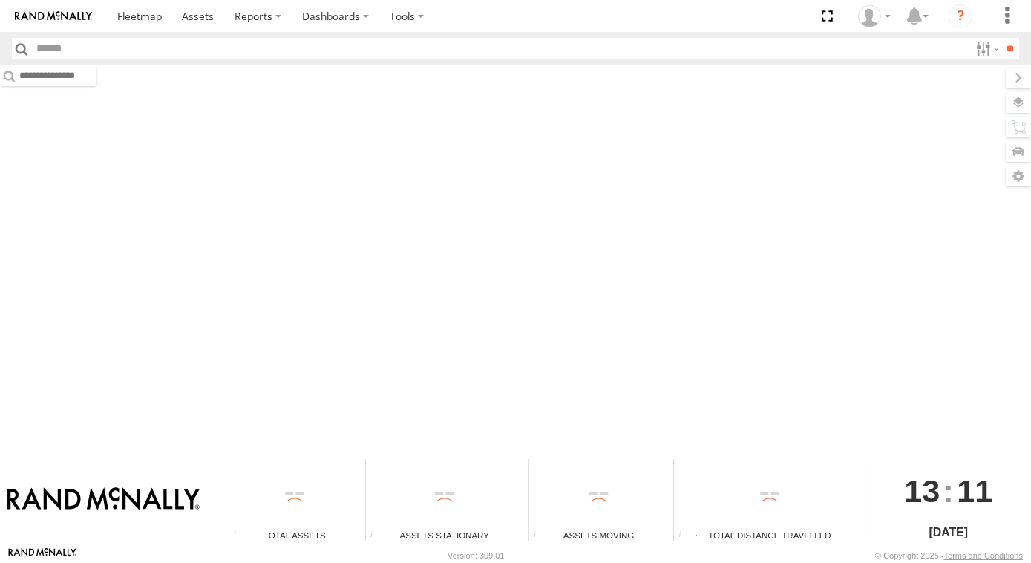
type input "***"
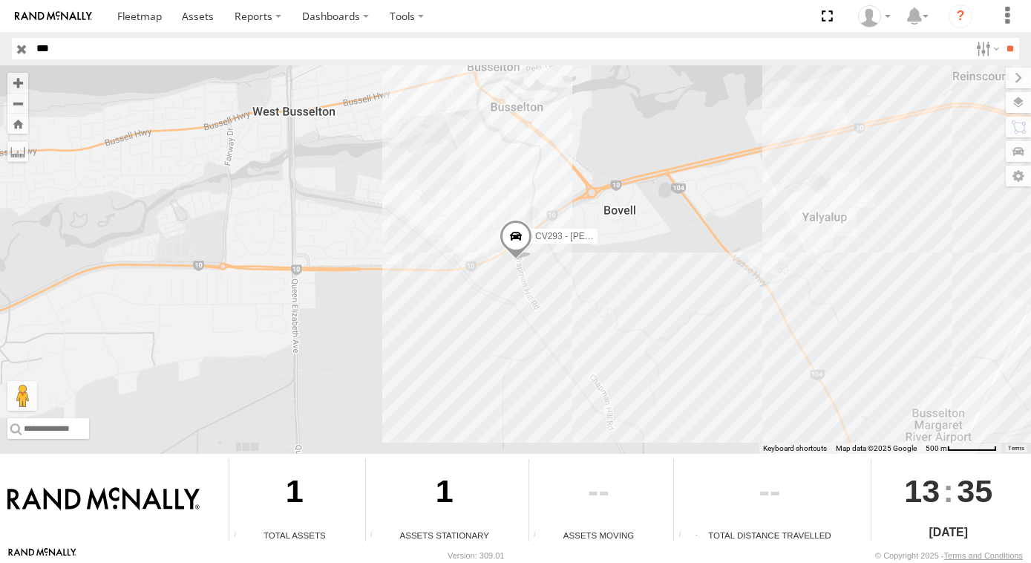
click at [21, 48] on input "button" at bounding box center [21, 49] width 19 height 22
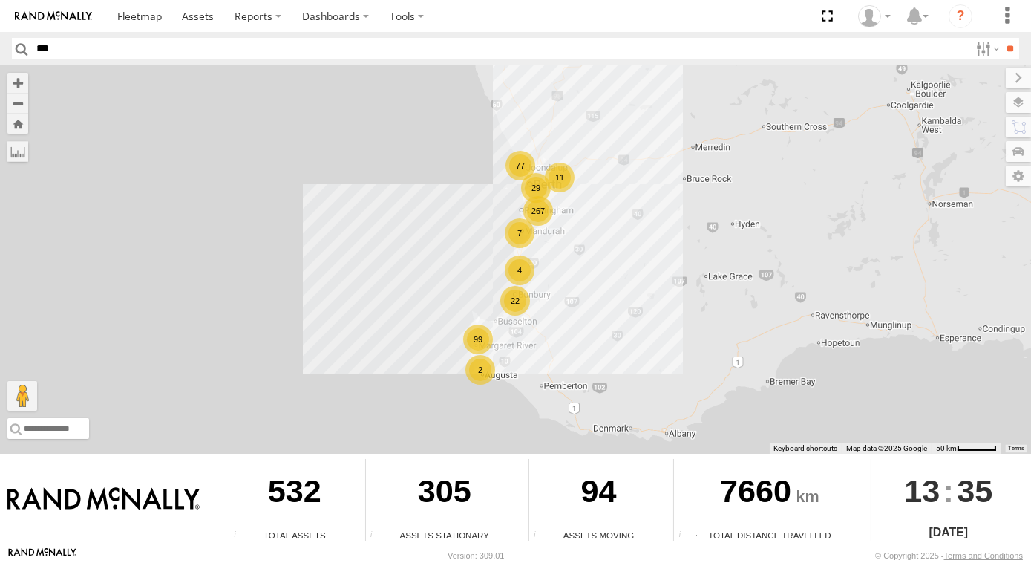
click at [517, 258] on div "4" at bounding box center [520, 270] width 30 height 30
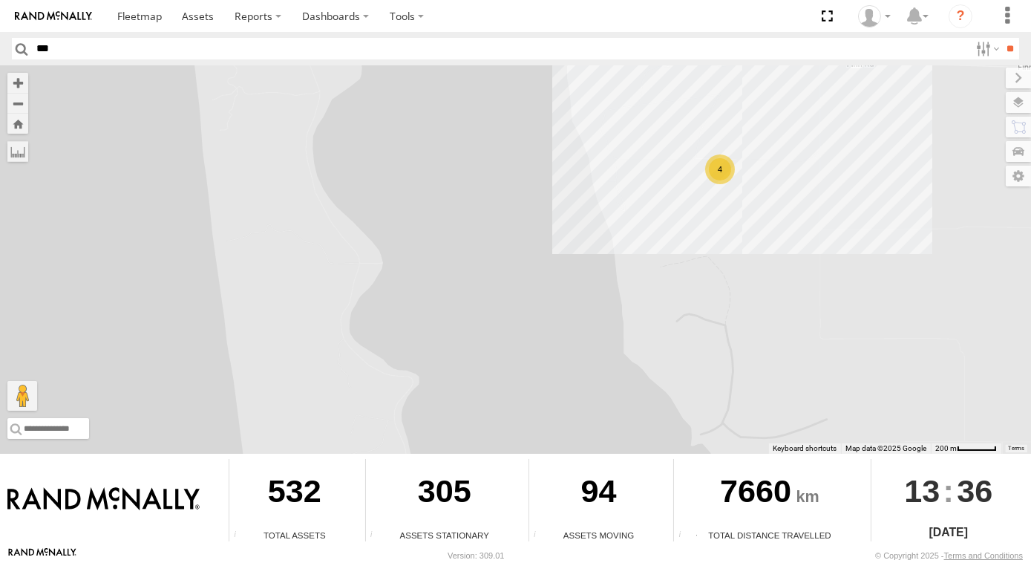
click at [691, 355] on div "4" at bounding box center [515, 259] width 1031 height 388
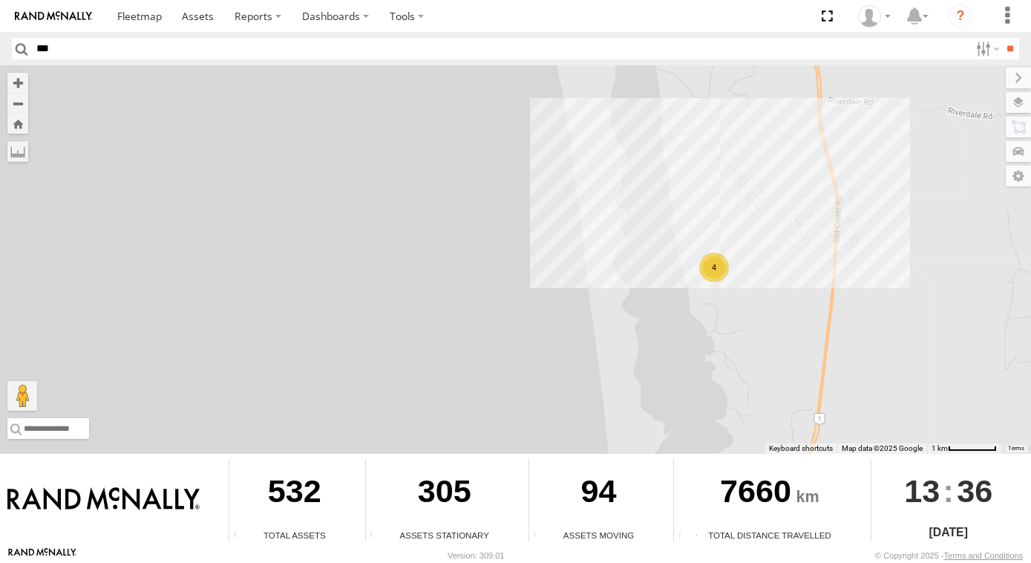
click at [786, 235] on div "4" at bounding box center [515, 259] width 1031 height 388
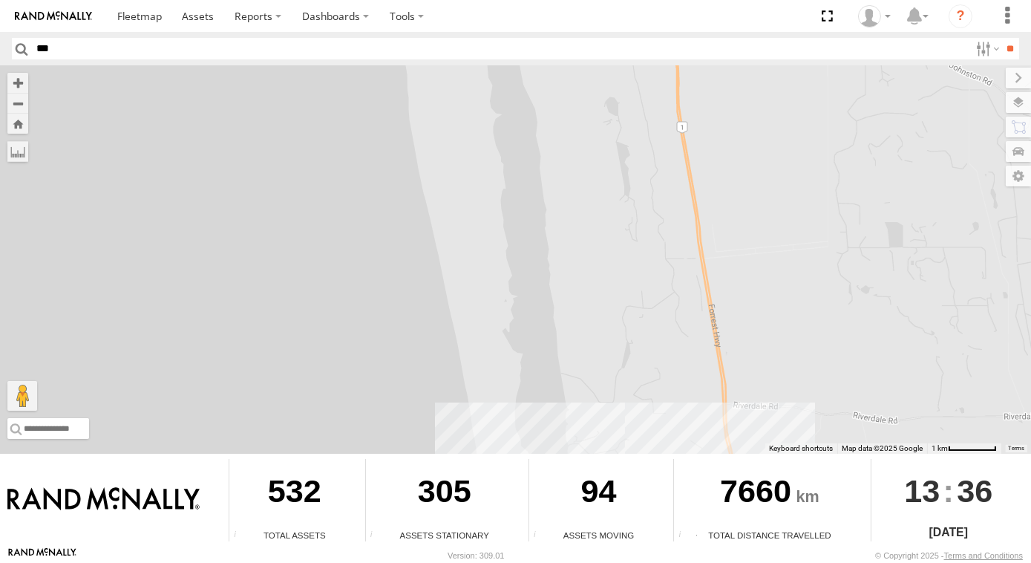
drag, startPoint x: 827, startPoint y: 143, endPoint x: 802, endPoint y: 278, distance: 137.5
click at [802, 278] on div "4" at bounding box center [515, 259] width 1031 height 388
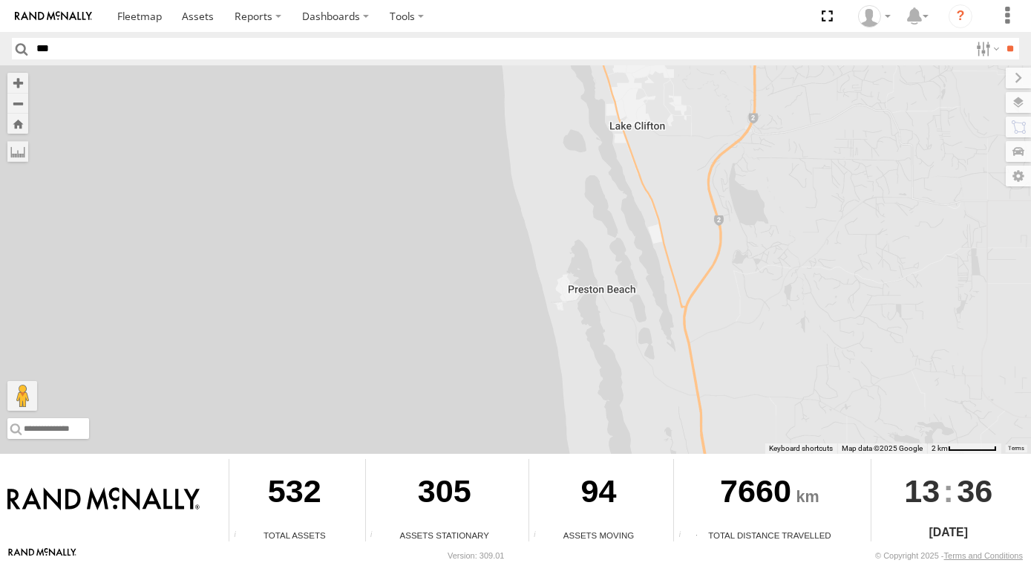
click at [813, 254] on div at bounding box center [515, 259] width 1031 height 388
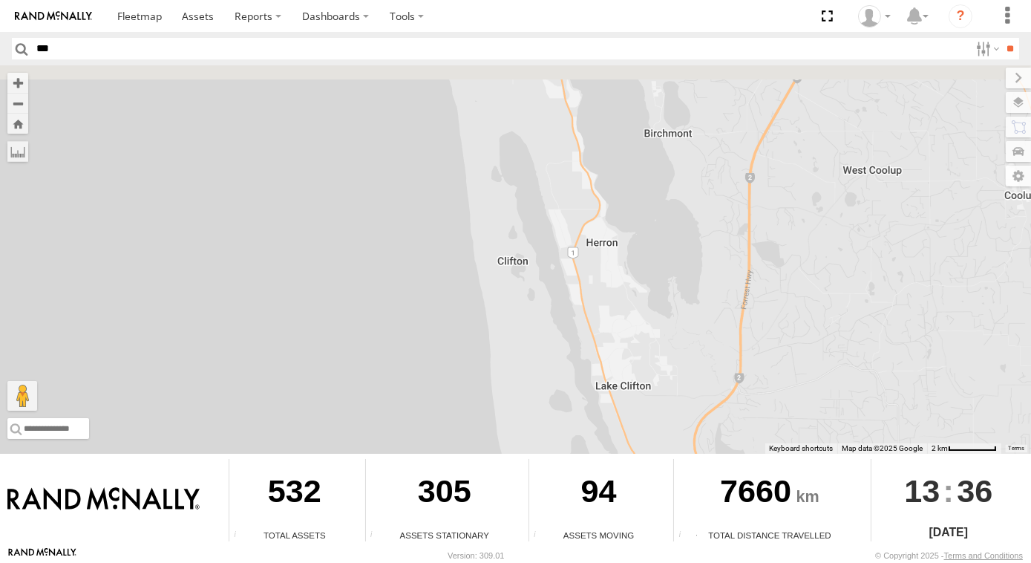
drag, startPoint x: 802, startPoint y: 207, endPoint x: 762, endPoint y: 391, distance: 187.7
click at [787, 273] on div at bounding box center [515, 259] width 1031 height 388
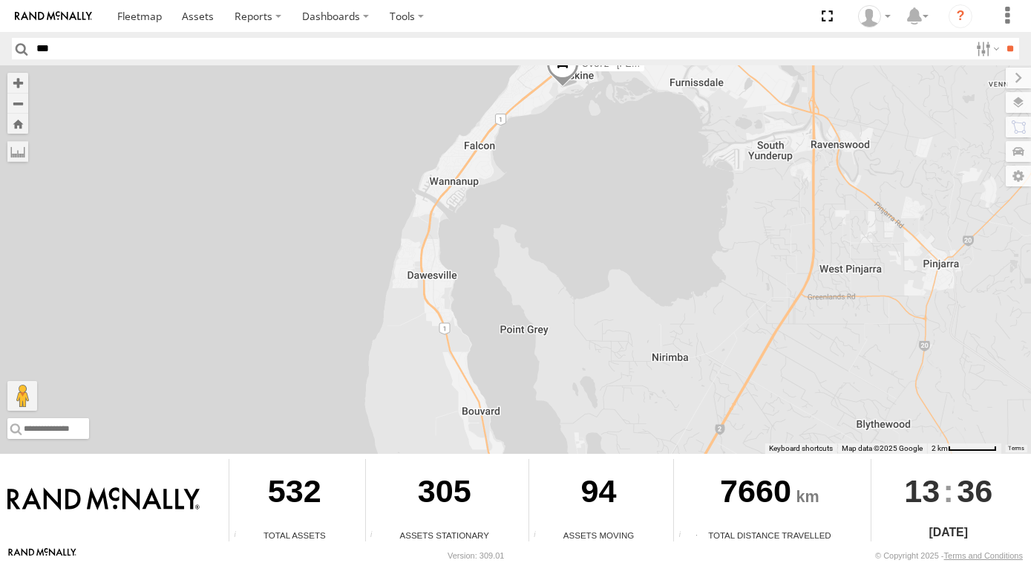
drag, startPoint x: 857, startPoint y: 165, endPoint x: 826, endPoint y: 300, distance: 138.7
click at [827, 274] on div "CV372 - Scott Crichton" at bounding box center [515, 259] width 1031 height 388
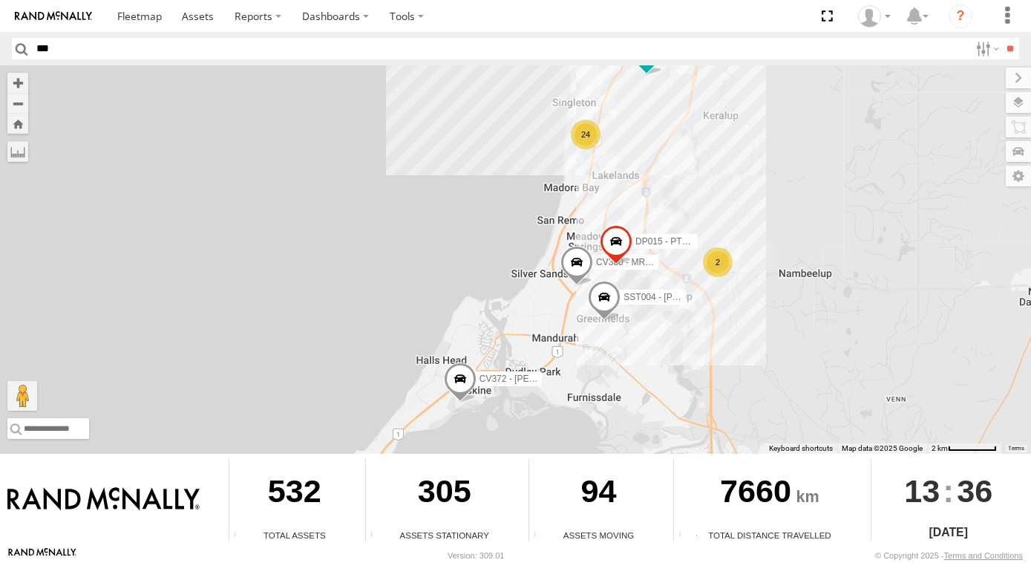
drag, startPoint x: 768, startPoint y: 190, endPoint x: 767, endPoint y: 199, distance: 8.9
click at [768, 194] on div "CV372 - Scott Crichton 24 CV380 - MRRC SST004 - Darren DP015 - PT150 CV377 - Jo…" at bounding box center [515, 259] width 1031 height 388
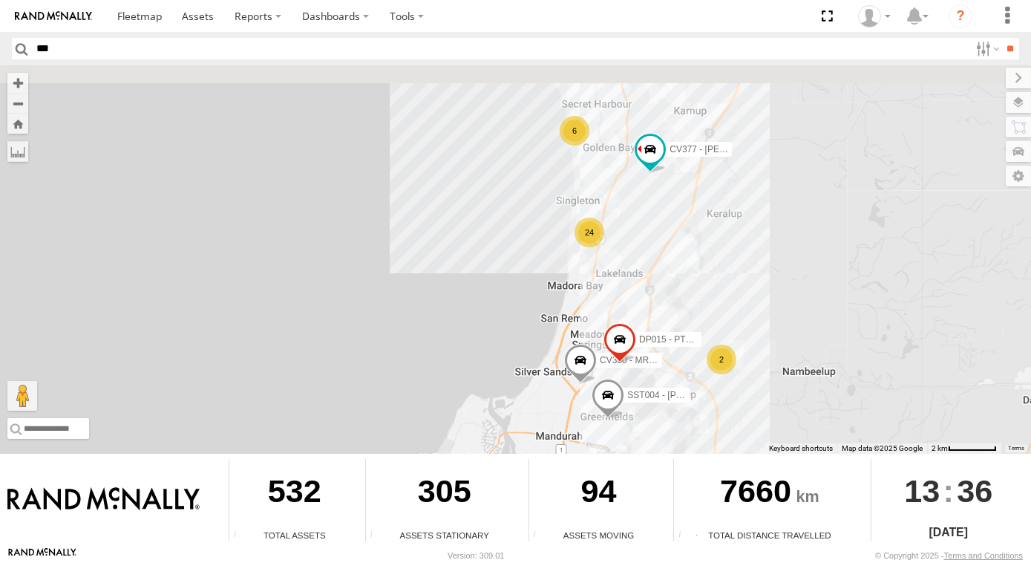
drag, startPoint x: 770, startPoint y: 281, endPoint x: 765, endPoint y: 345, distance: 64.7
click at [765, 345] on div "CV372 - Scott Crichton 24 CV380 - MRRC SST004 - Darren DP015 - PT150 CV377 - Jo…" at bounding box center [515, 259] width 1031 height 388
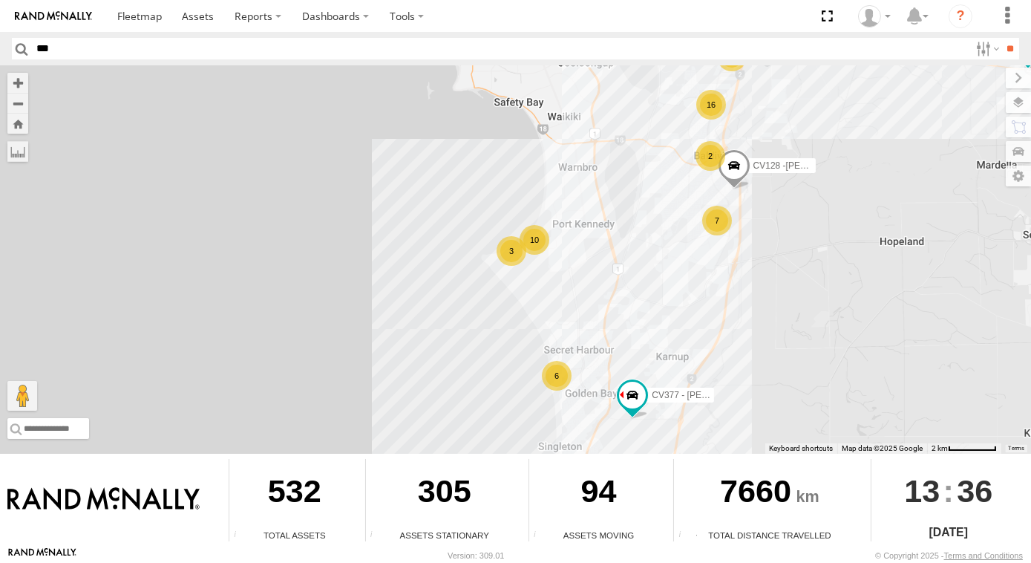
drag, startPoint x: 706, startPoint y: 226, endPoint x: 696, endPoint y: 247, distance: 22.2
click at [702, 235] on div "7" at bounding box center [717, 221] width 30 height 30
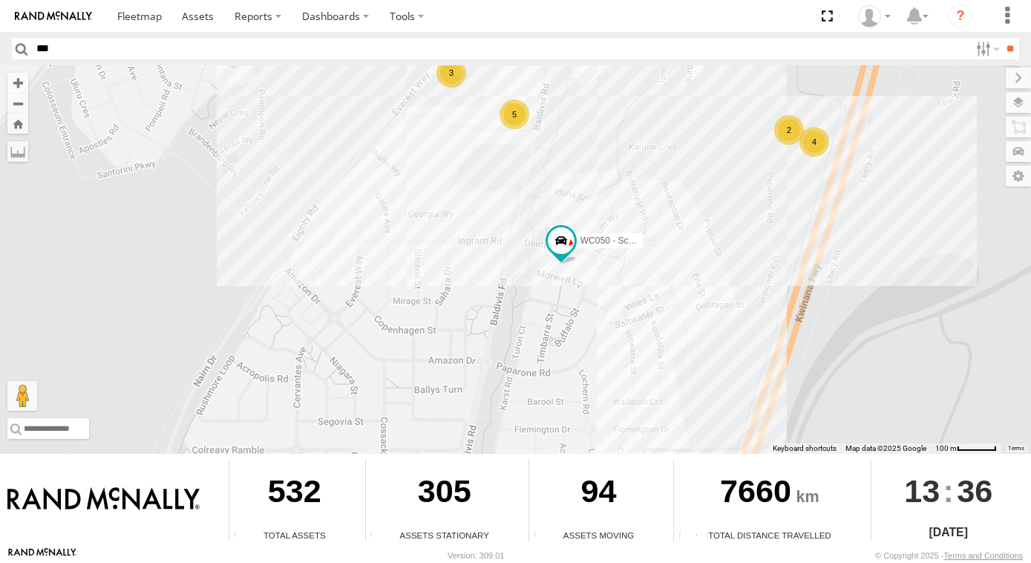
click at [774, 128] on div "2" at bounding box center [789, 130] width 30 height 30
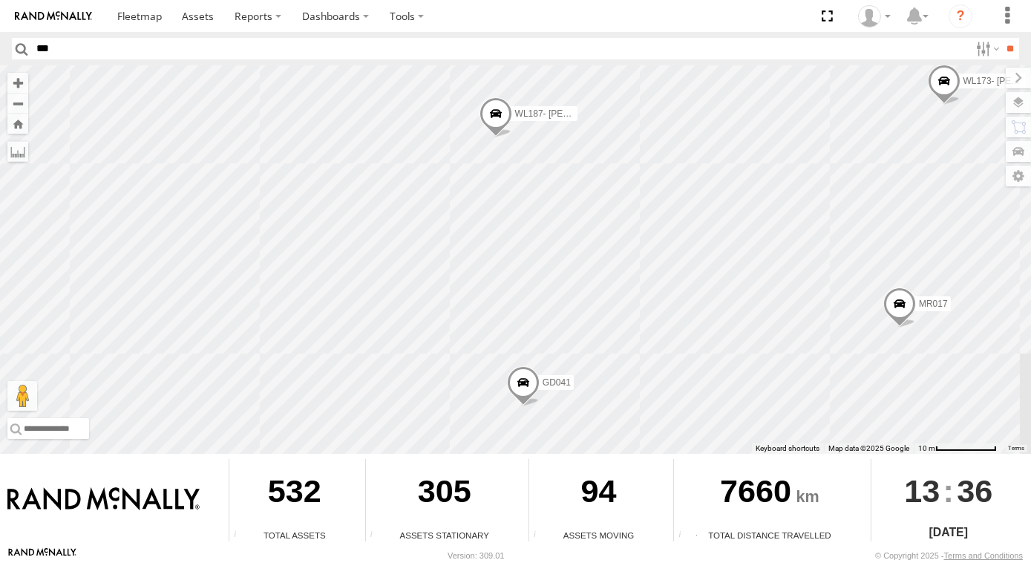
drag, startPoint x: 854, startPoint y: 204, endPoint x: 803, endPoint y: 268, distance: 81.9
click at [803, 269] on div "CV372 - Scott Crichton CV380 - MRRC SST004 - Darren DP015 - PT150 CV377 - Joel …" at bounding box center [515, 259] width 1031 height 388
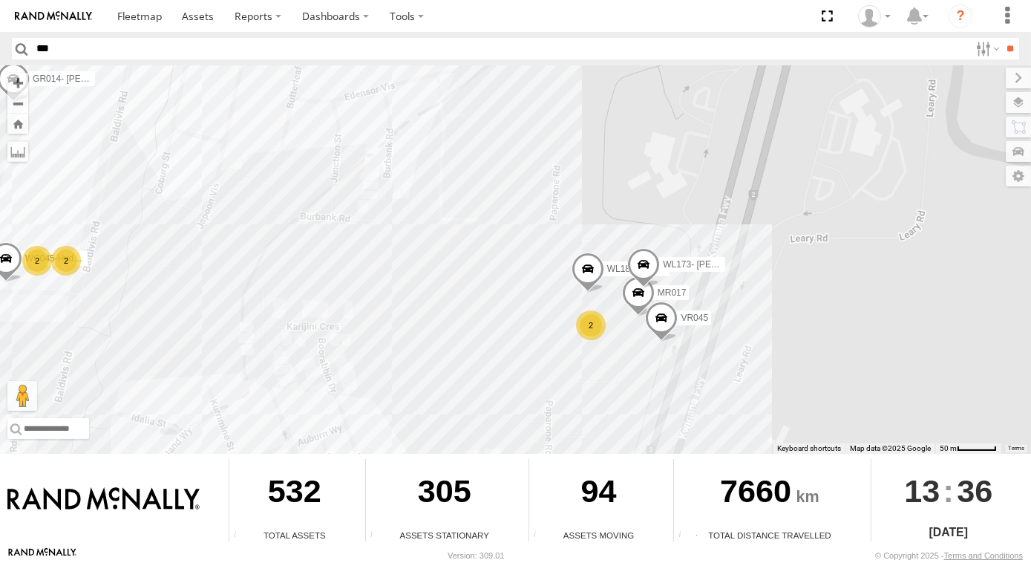
drag, startPoint x: 518, startPoint y: 349, endPoint x: 598, endPoint y: 237, distance: 137.4
click at [598, 237] on div "CV372 - Scott Crichton CV380 - MRRC SST004 - Darren DP015 - PT150 CV377 - Joel …" at bounding box center [515, 259] width 1031 height 388
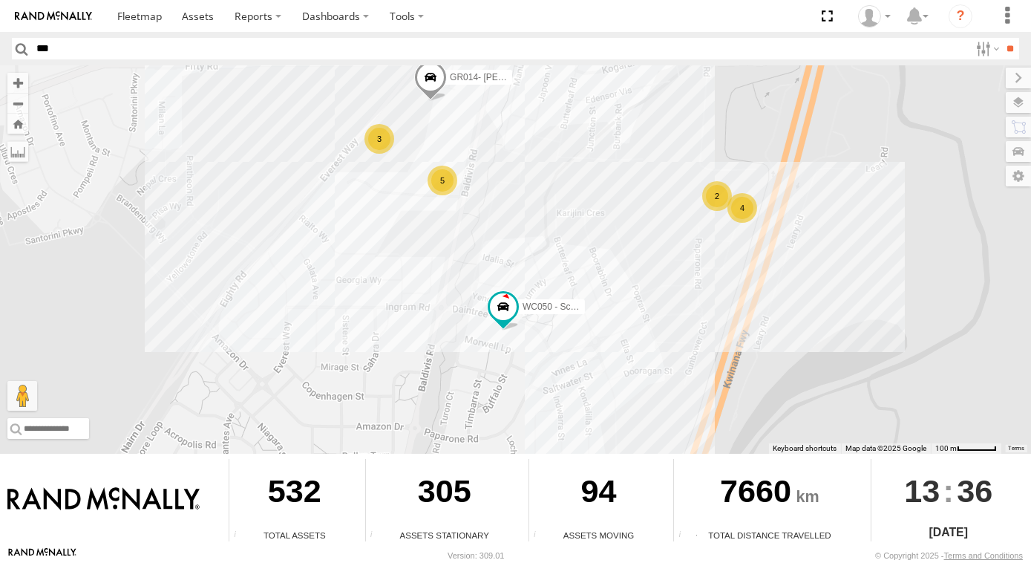
drag, startPoint x: 626, startPoint y: 189, endPoint x: 610, endPoint y: 272, distance: 84.0
click at [613, 268] on div "CV372 - Scott Crichton CV380 - MRRC SST004 - Darren DP015 - PT150 CV377 - Joel …" at bounding box center [515, 259] width 1031 height 388
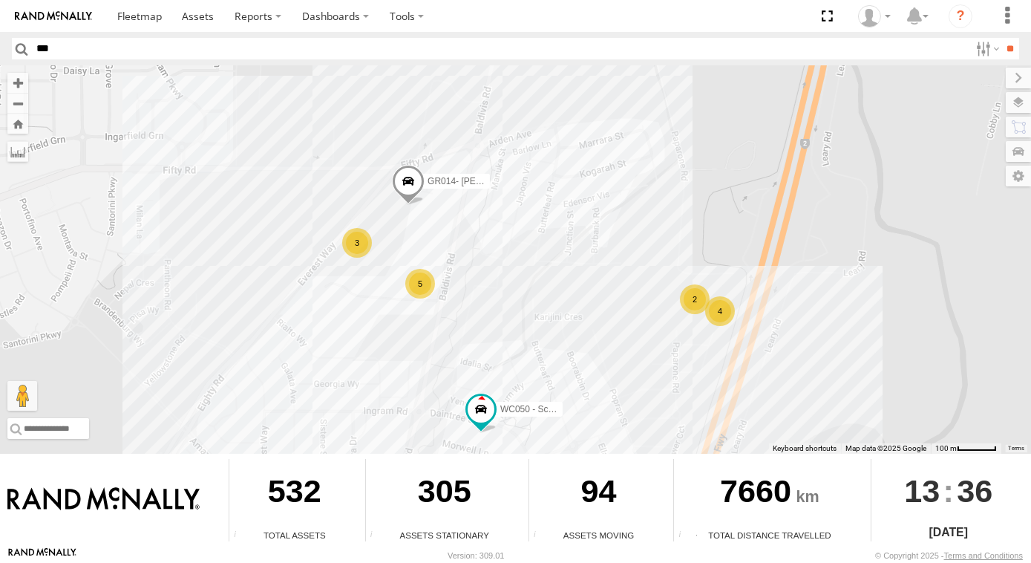
click at [421, 287] on div "5" at bounding box center [420, 284] width 30 height 30
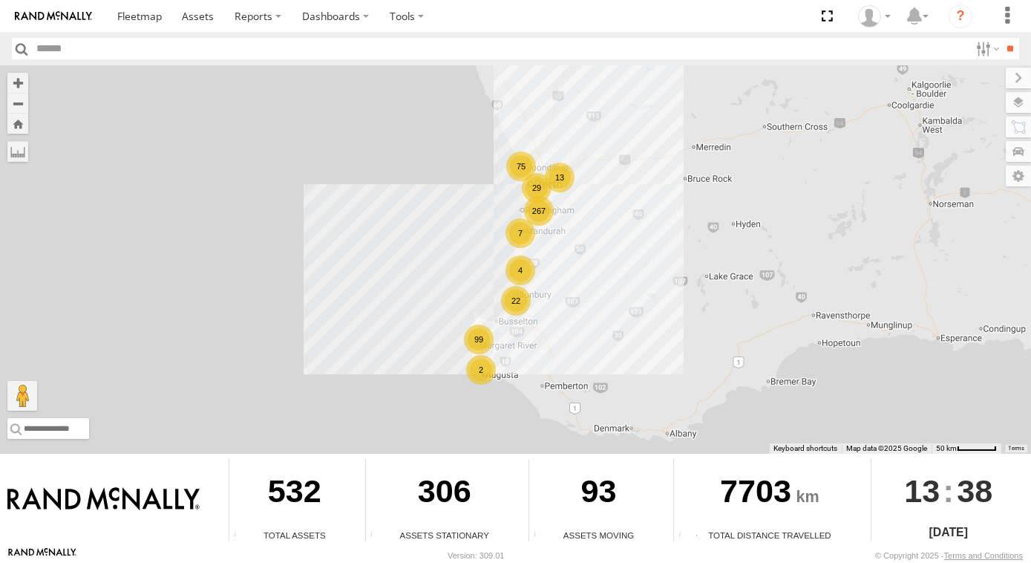
click at [54, 53] on input "text" at bounding box center [500, 49] width 939 height 22
type input "****"
click at [1002, 38] on input "**" at bounding box center [1010, 49] width 17 height 22
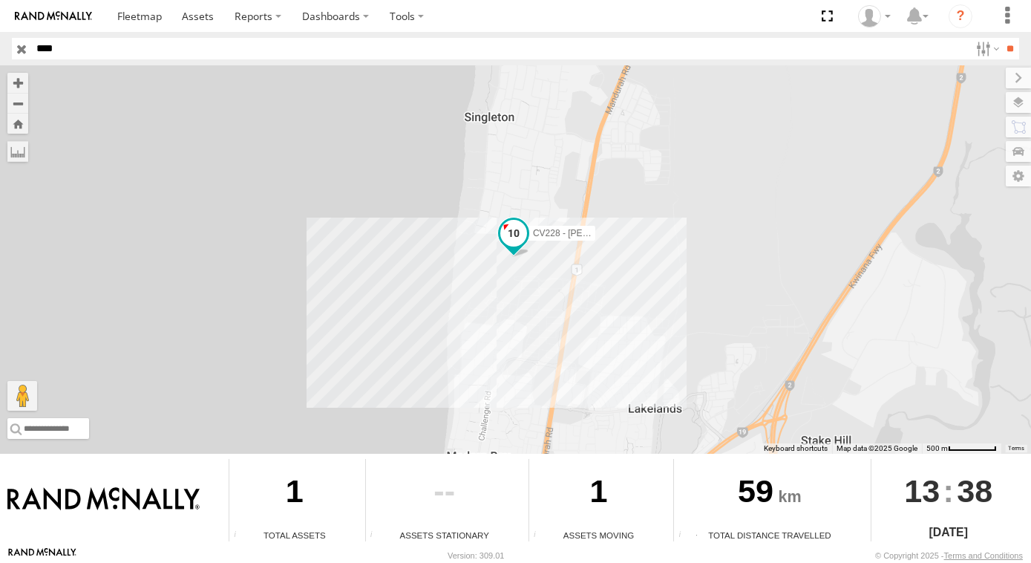
click at [520, 232] on span at bounding box center [513, 233] width 27 height 27
